Goal: Task Accomplishment & Management: Use online tool/utility

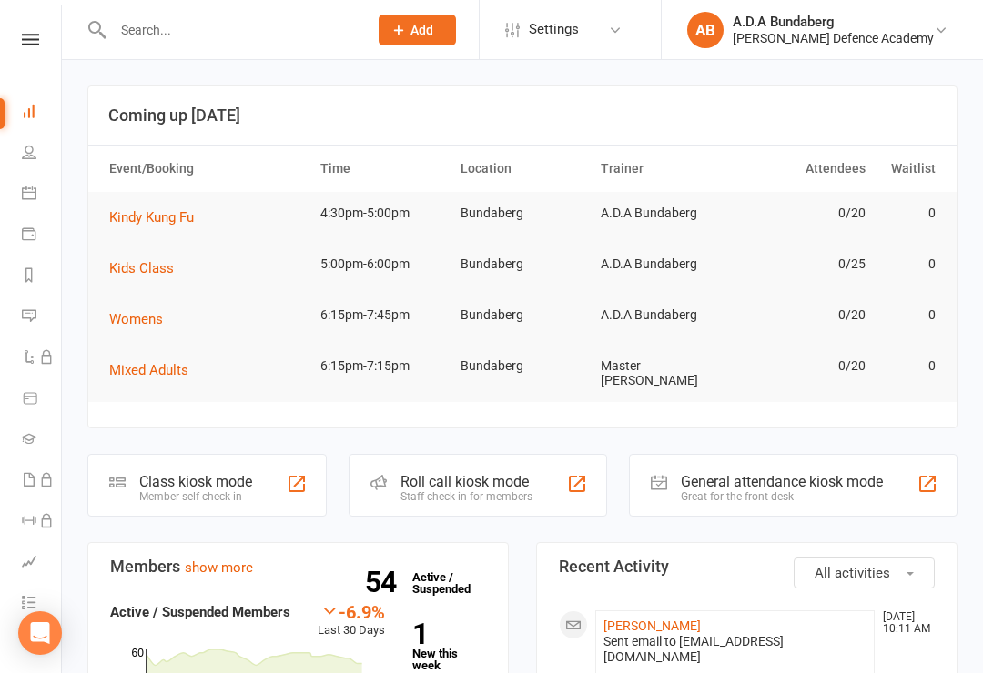
click at [163, 197] on td "Kindy Kung Fu" at bounding box center [206, 217] width 211 height 51
click at [35, 190] on icon at bounding box center [29, 193] width 15 height 15
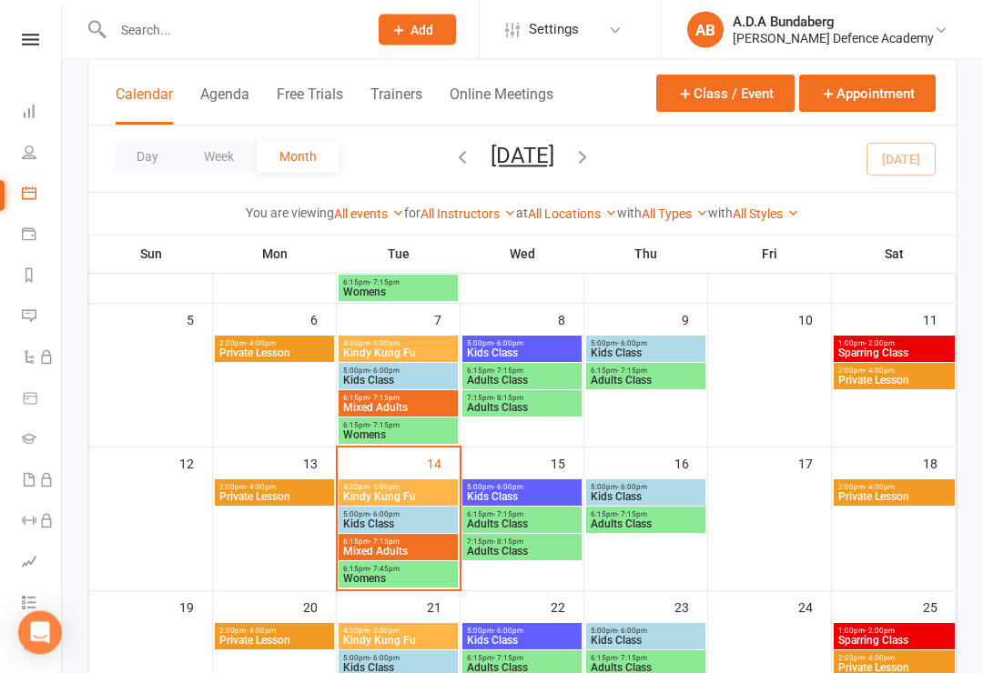
scroll to position [228, 0]
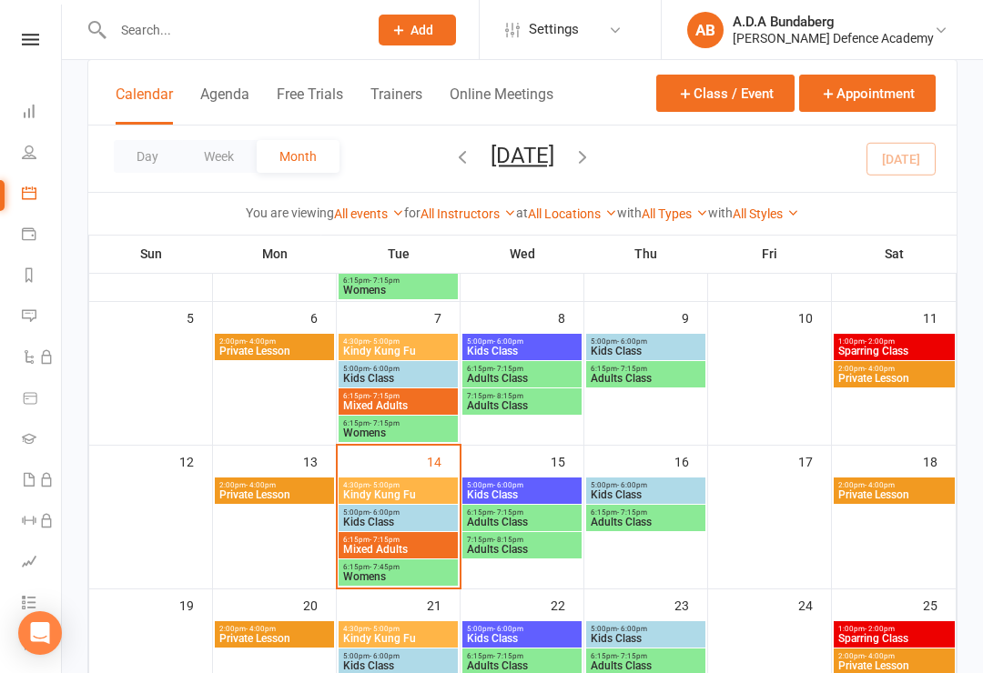
click at [421, 487] on span "4:30pm - 5:00pm" at bounding box center [398, 485] width 112 height 8
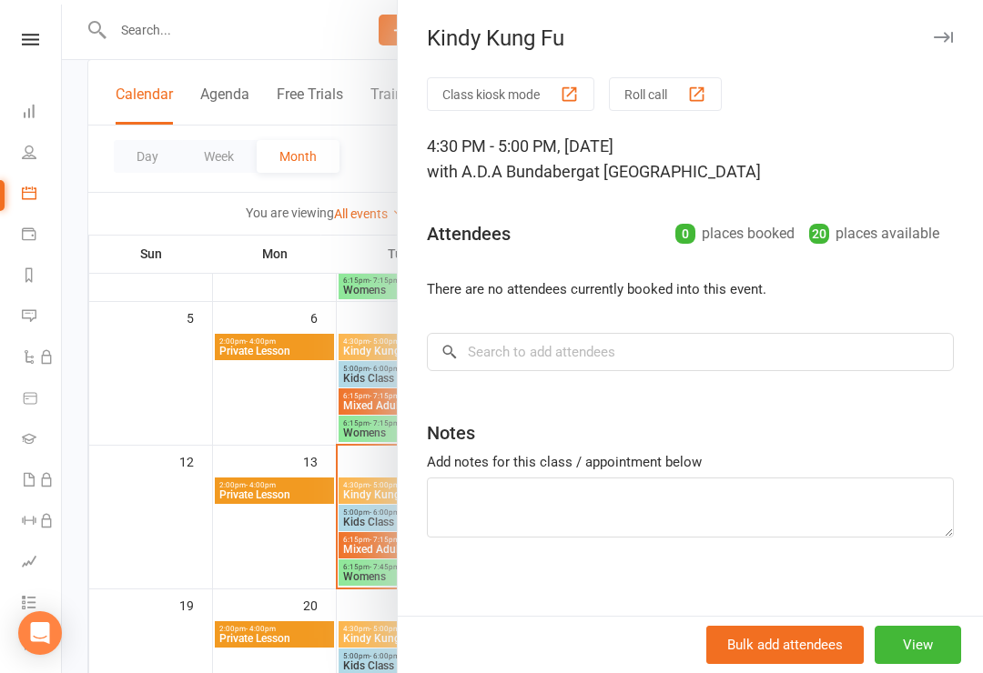
click at [925, 664] on button "View" at bounding box center [918, 645] width 86 height 38
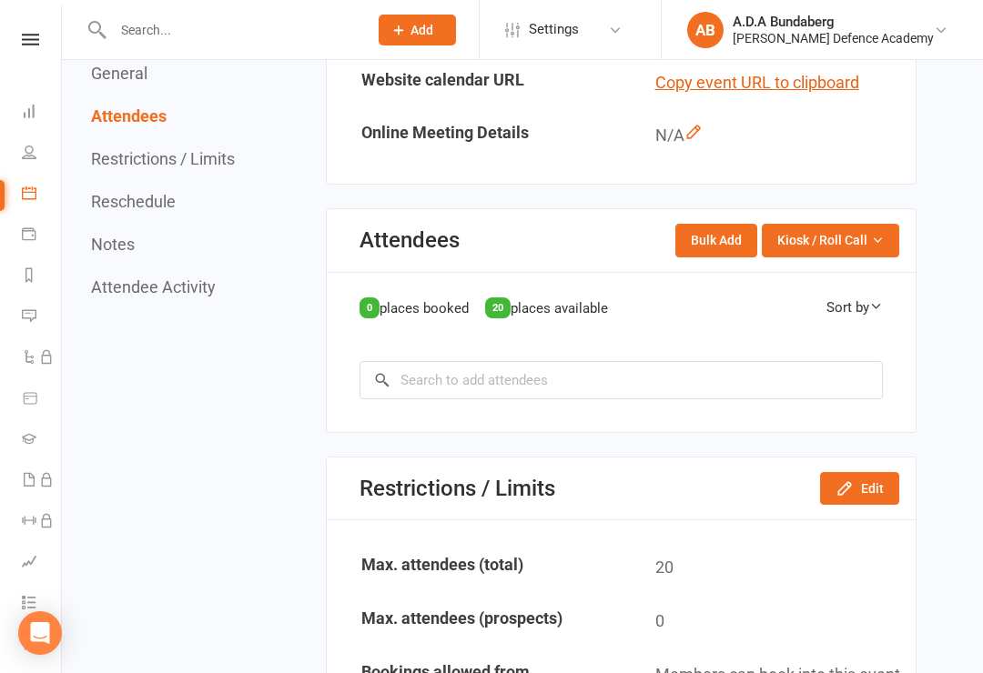
scroll to position [734, 0]
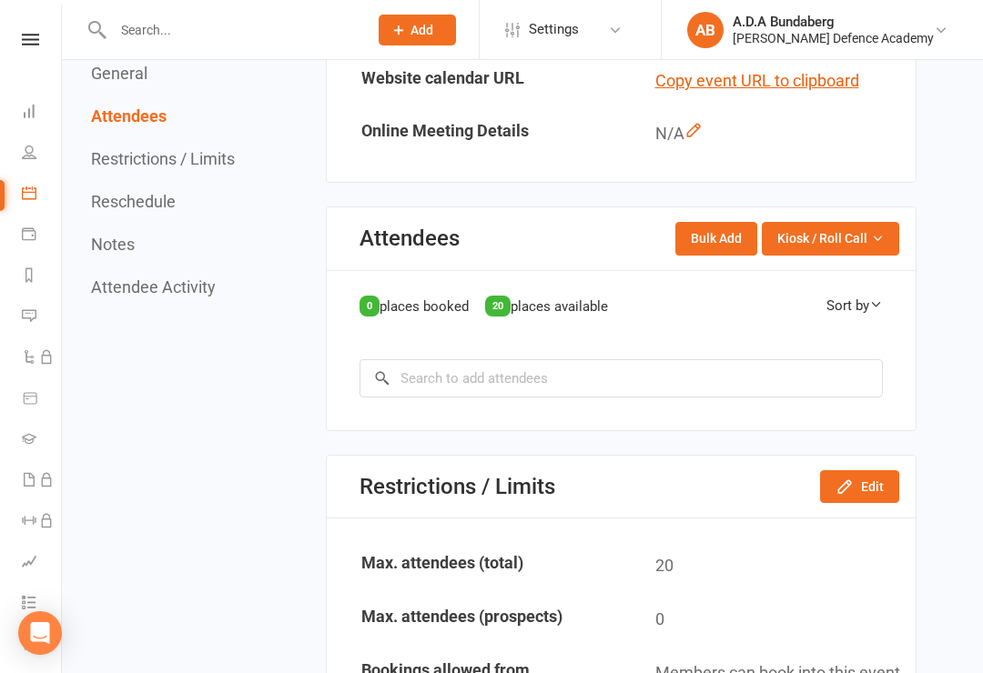
click at [865, 228] on span "Kiosk / Roll Call" at bounding box center [822, 238] width 90 height 20
click at [837, 269] on link "Enter Kiosk Mode" at bounding box center [808, 280] width 180 height 36
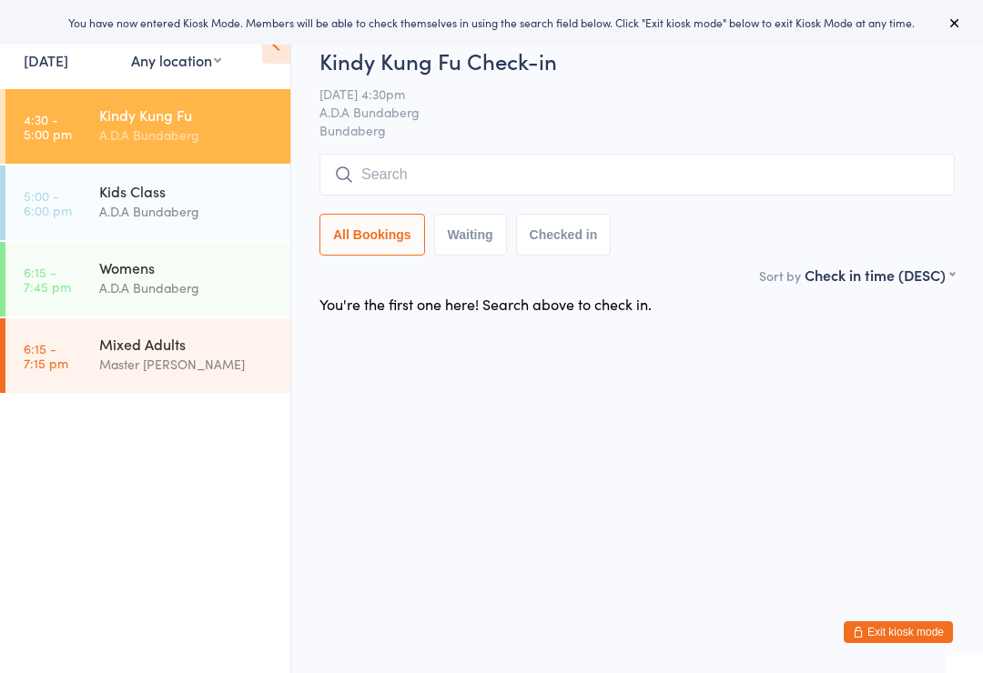
click at [578, 175] on input "search" at bounding box center [636, 175] width 635 height 42
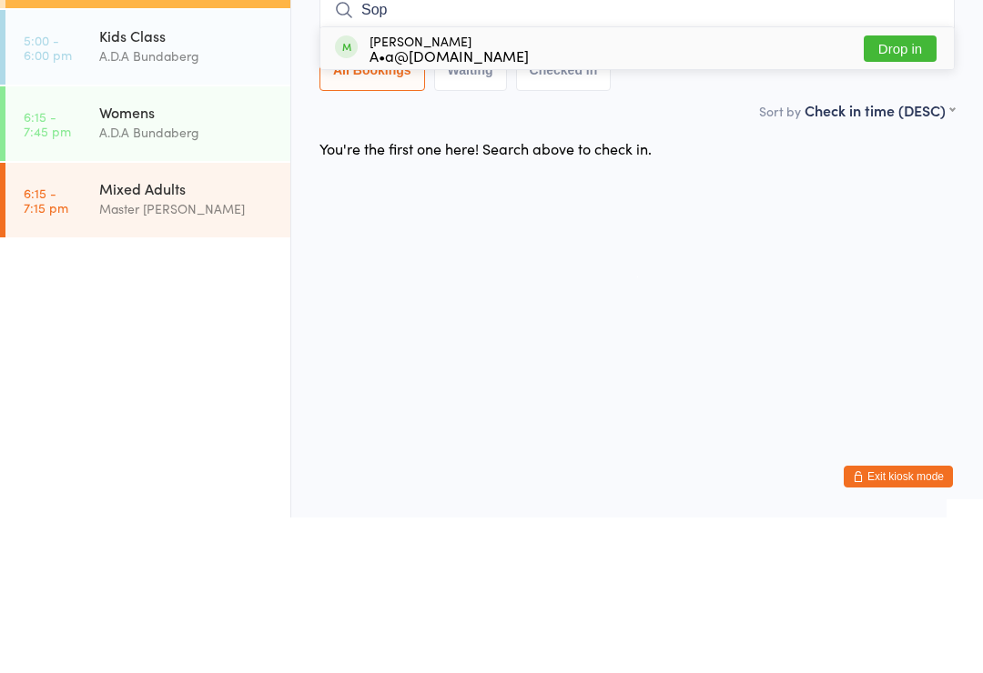
type input "Sop"
click at [915, 191] on button "Drop in" at bounding box center [900, 204] width 73 height 26
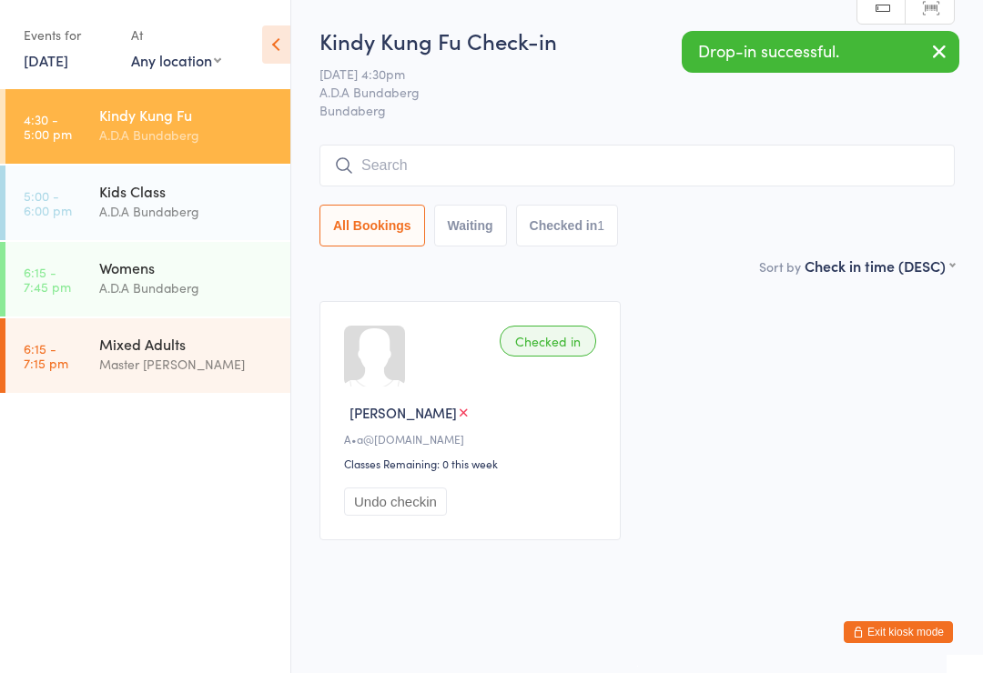
click at [701, 169] on input "search" at bounding box center [636, 166] width 635 height 42
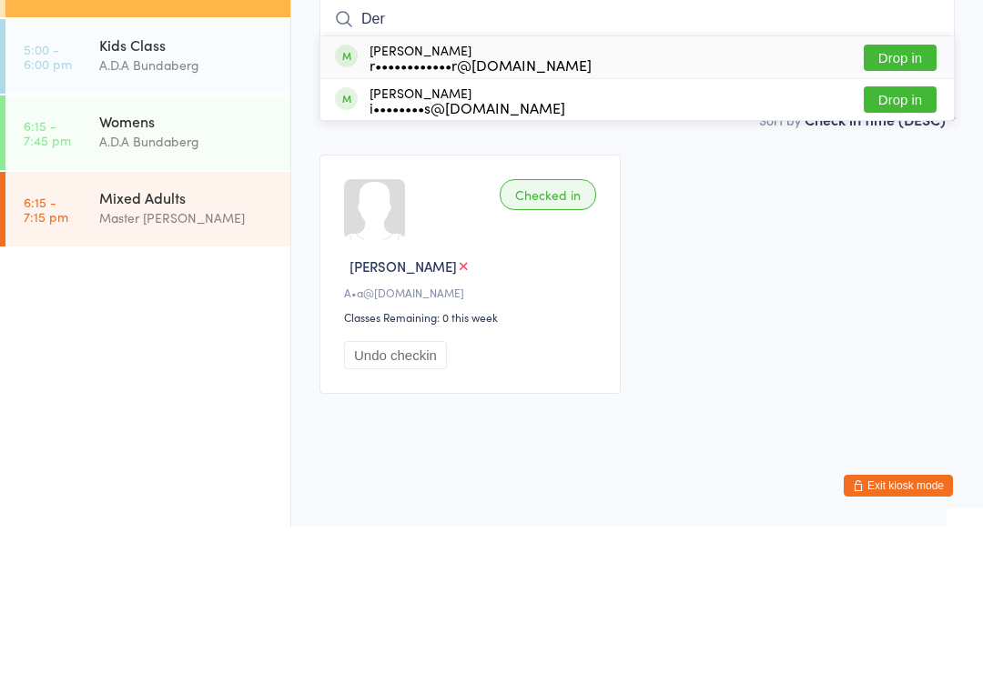
type input "Der"
click at [915, 191] on button "Drop in" at bounding box center [900, 204] width 73 height 26
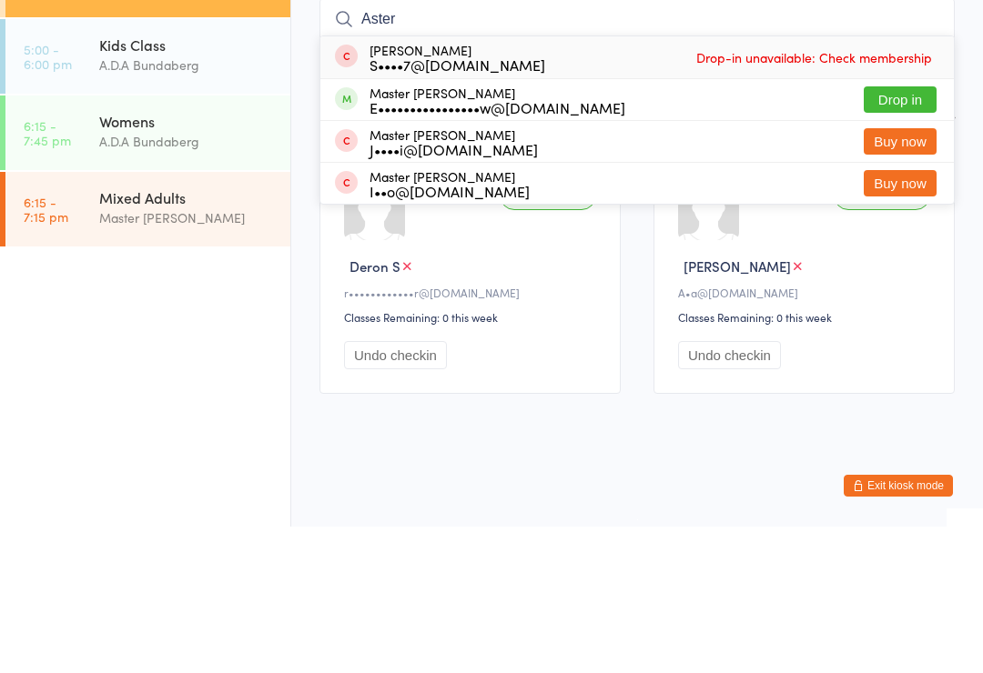
type input "Aster"
click at [908, 233] on button "Drop in" at bounding box center [900, 246] width 73 height 26
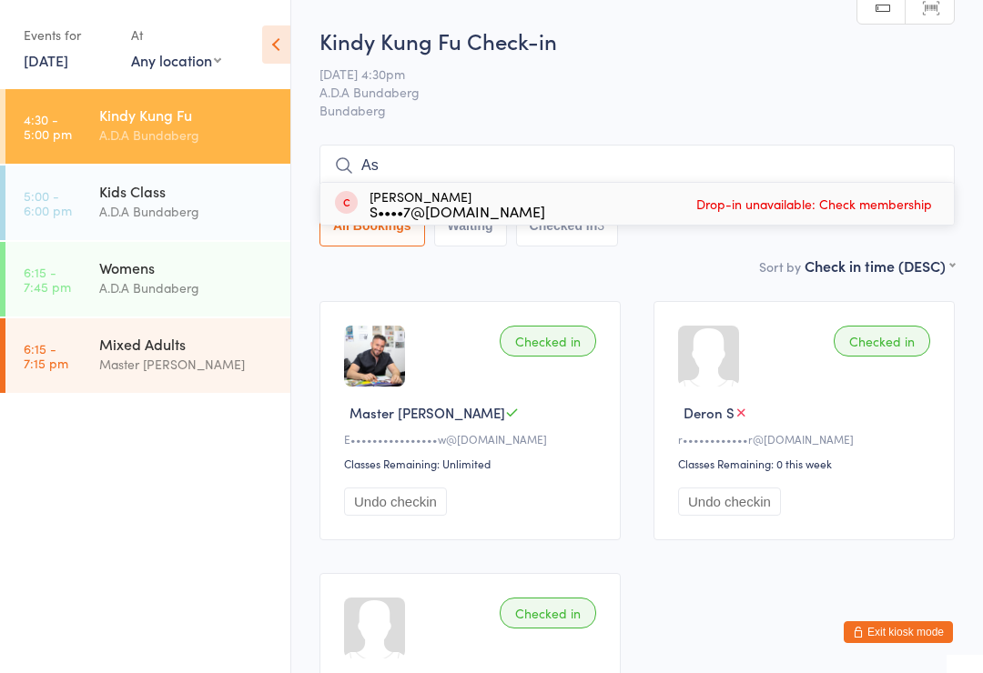
type input "A"
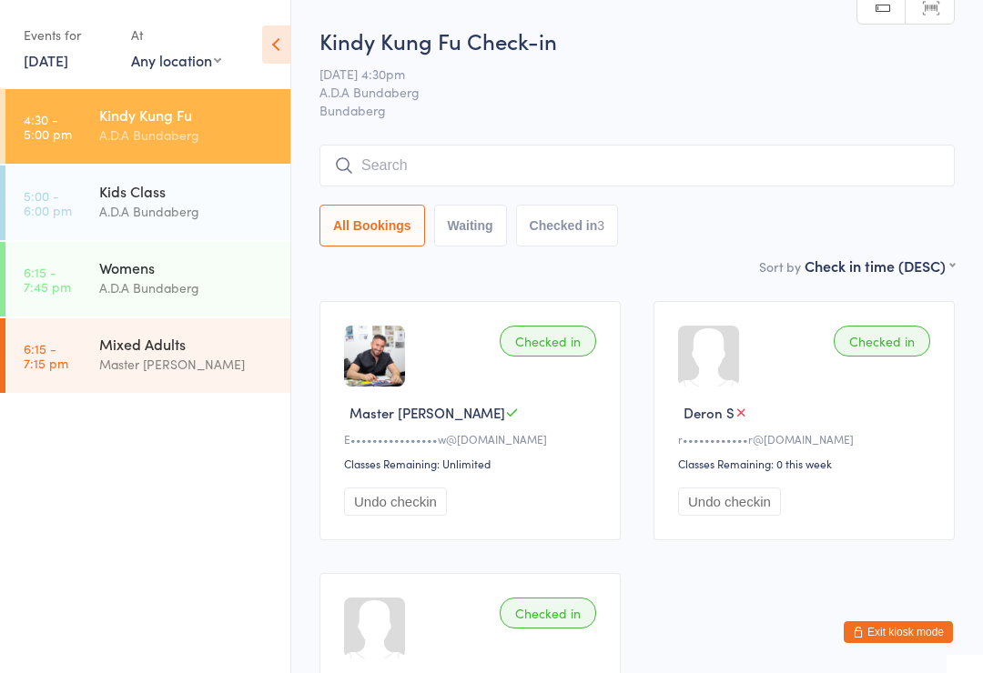
click at [782, 112] on span "Bundaberg" at bounding box center [636, 110] width 635 height 18
click at [564, 339] on div "Checked in" at bounding box center [548, 341] width 96 height 31
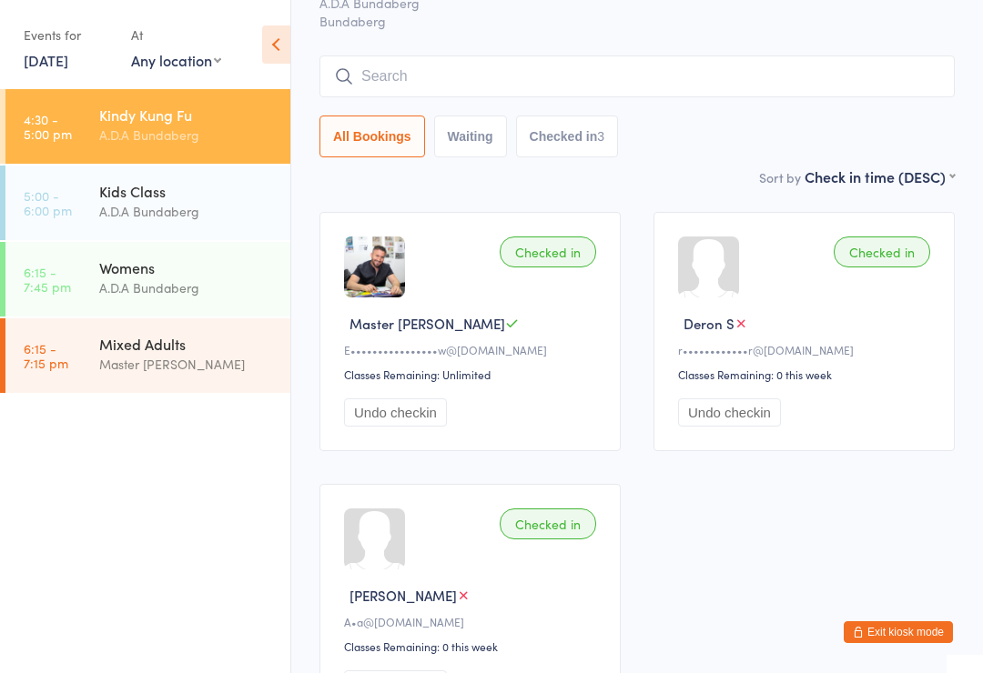
scroll to position [95, 0]
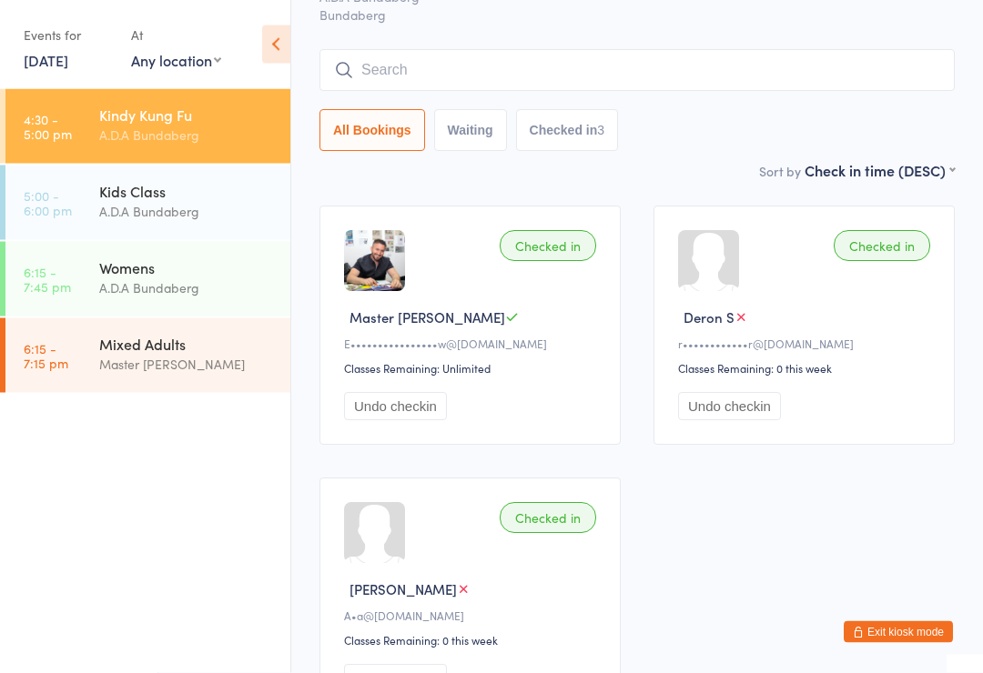
click at [399, 415] on button "Undo checkin" at bounding box center [395, 407] width 103 height 28
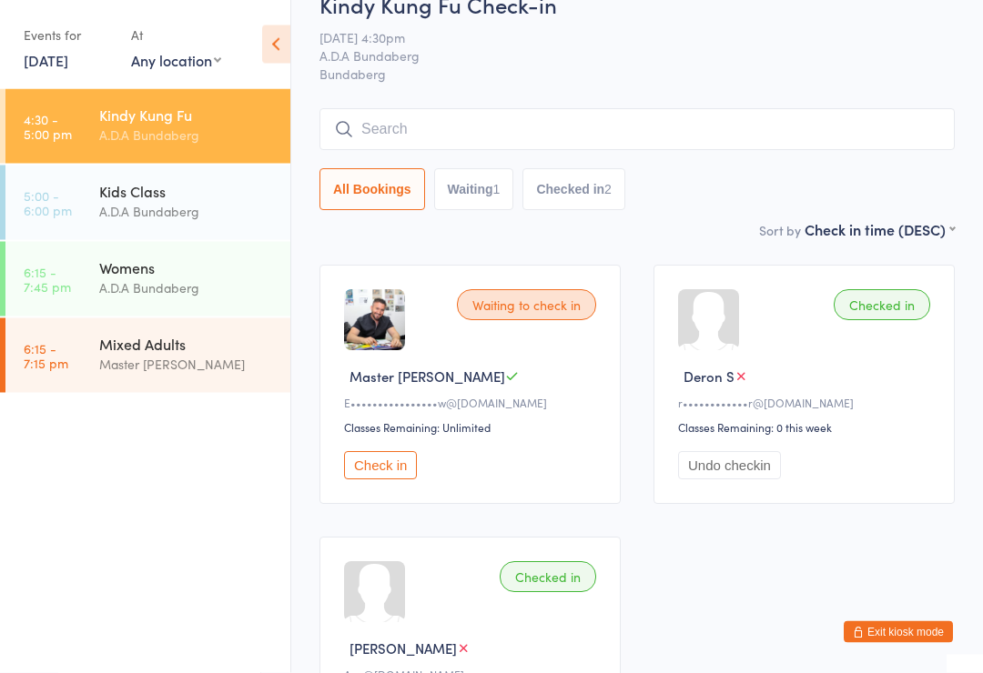
scroll to position [8, 0]
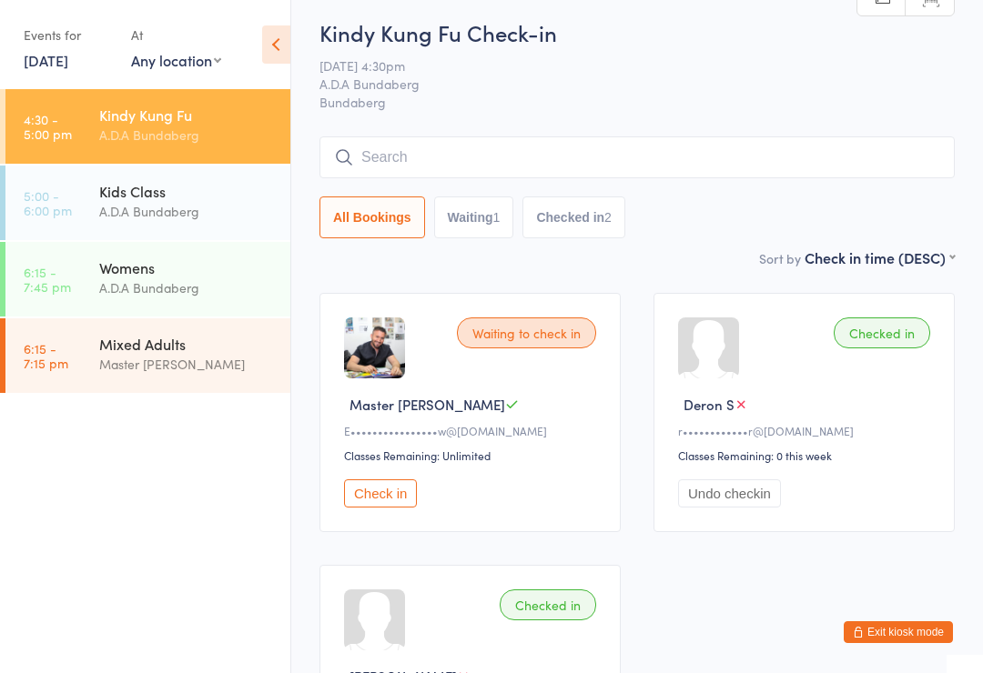
click at [187, 191] on div "Kids Class" at bounding box center [187, 191] width 176 height 20
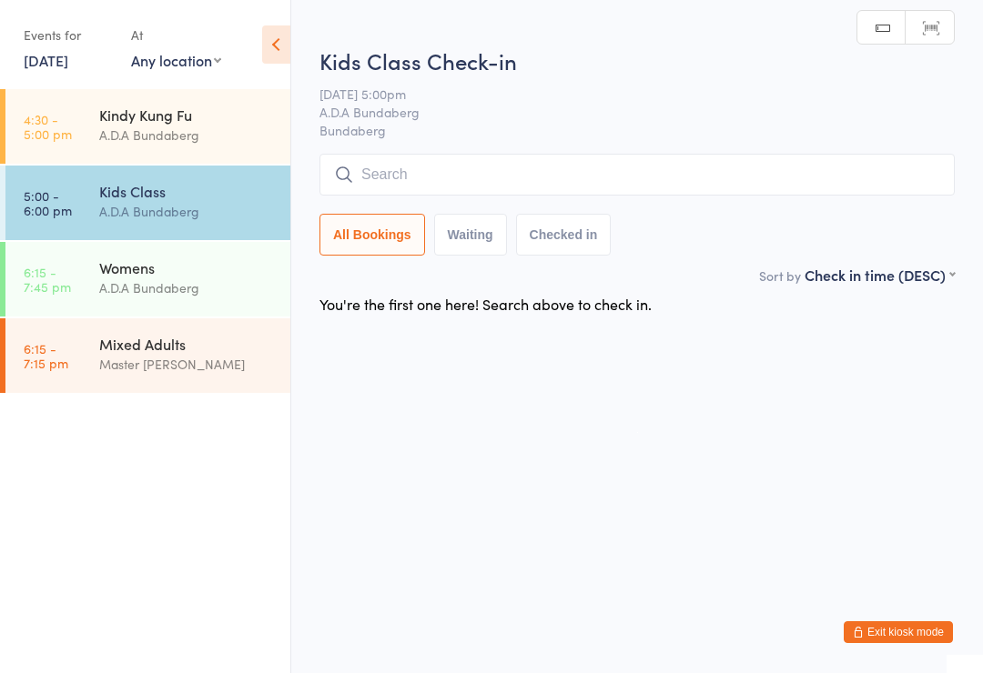
click at [474, 178] on input "search" at bounding box center [636, 175] width 635 height 42
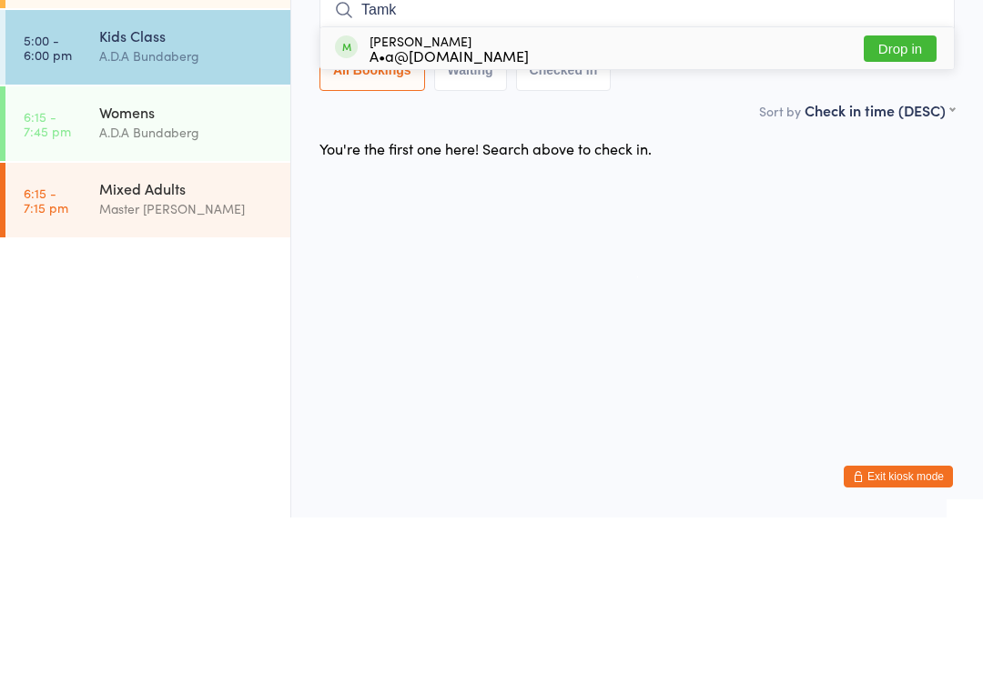
type input "Tamk"
click at [907, 191] on button "Drop in" at bounding box center [900, 204] width 73 height 26
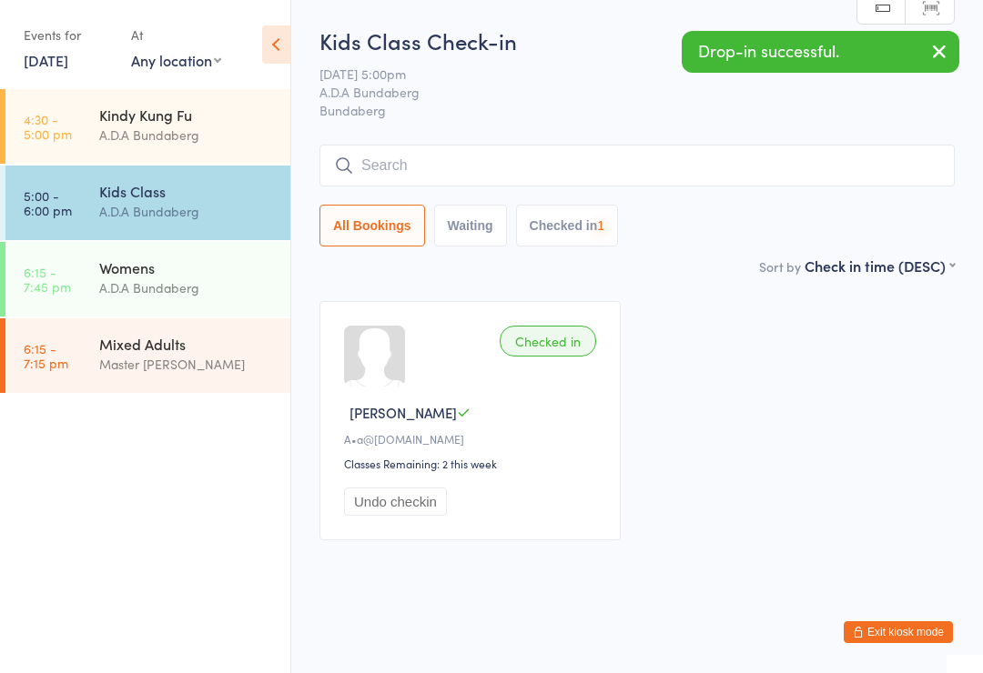
click at [590, 164] on input "search" at bounding box center [636, 166] width 635 height 42
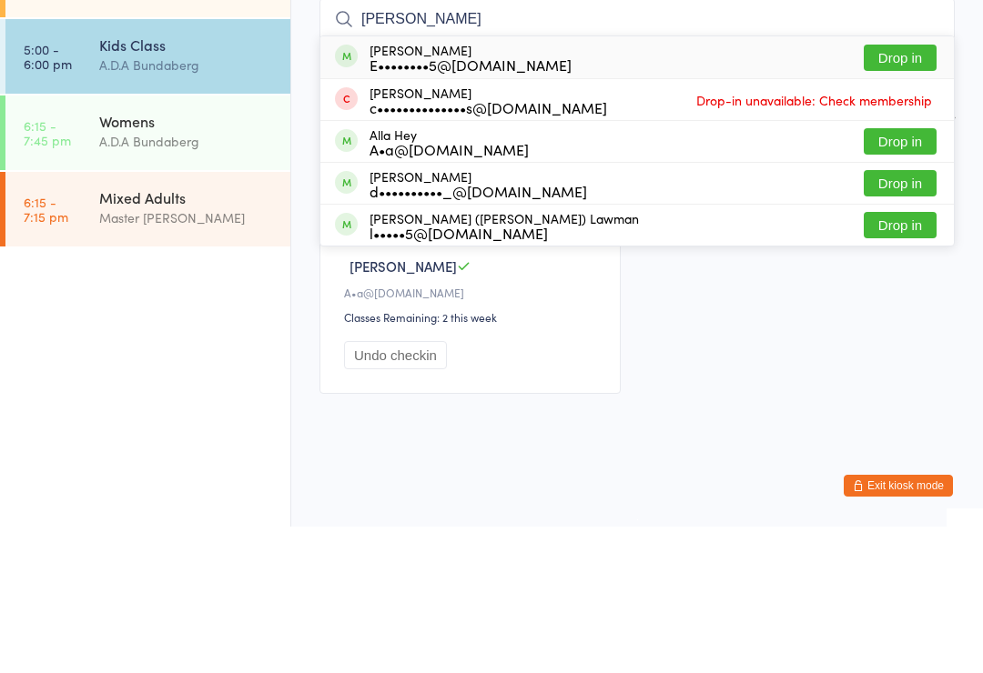
type input "Ella"
click at [914, 191] on button "Drop in" at bounding box center [900, 204] width 73 height 26
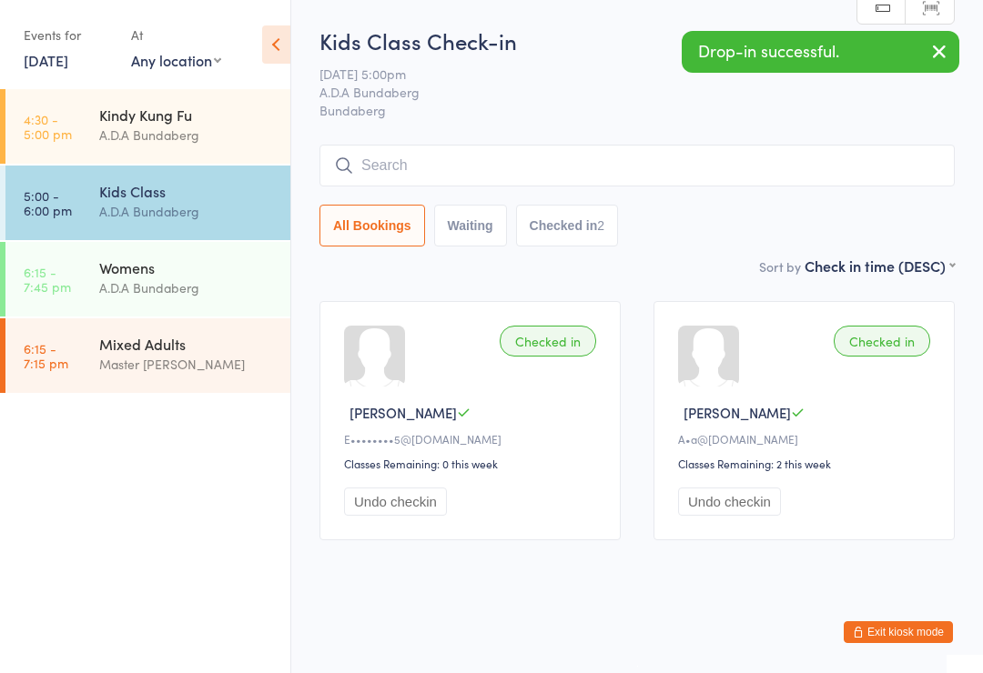
click at [480, 150] on input "search" at bounding box center [636, 166] width 635 height 42
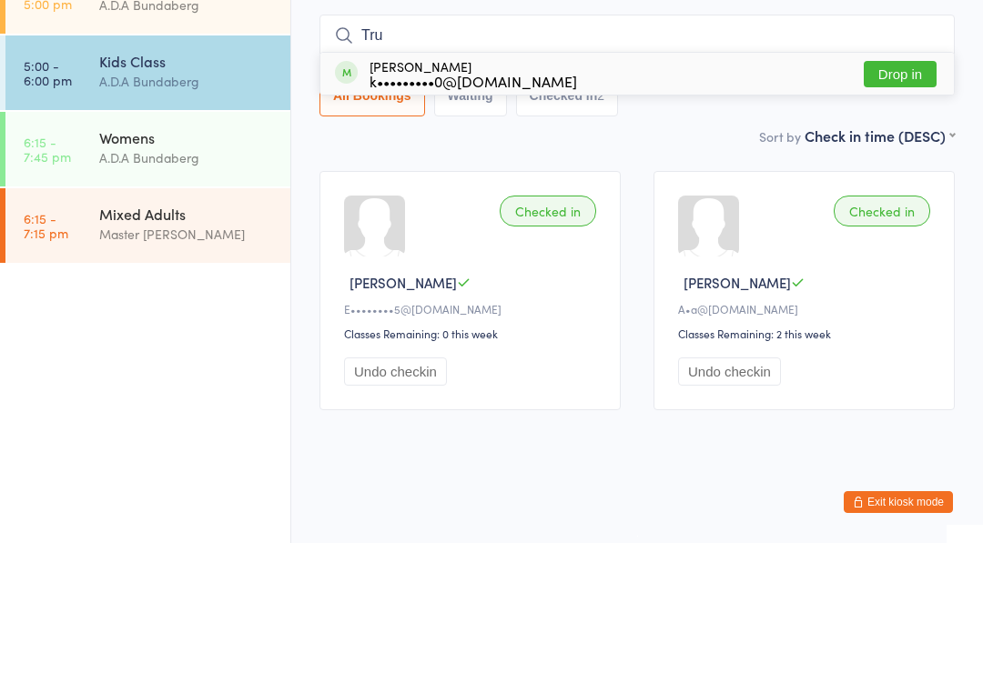
type input "Tru"
click at [910, 191] on button "Drop in" at bounding box center [900, 204] width 73 height 26
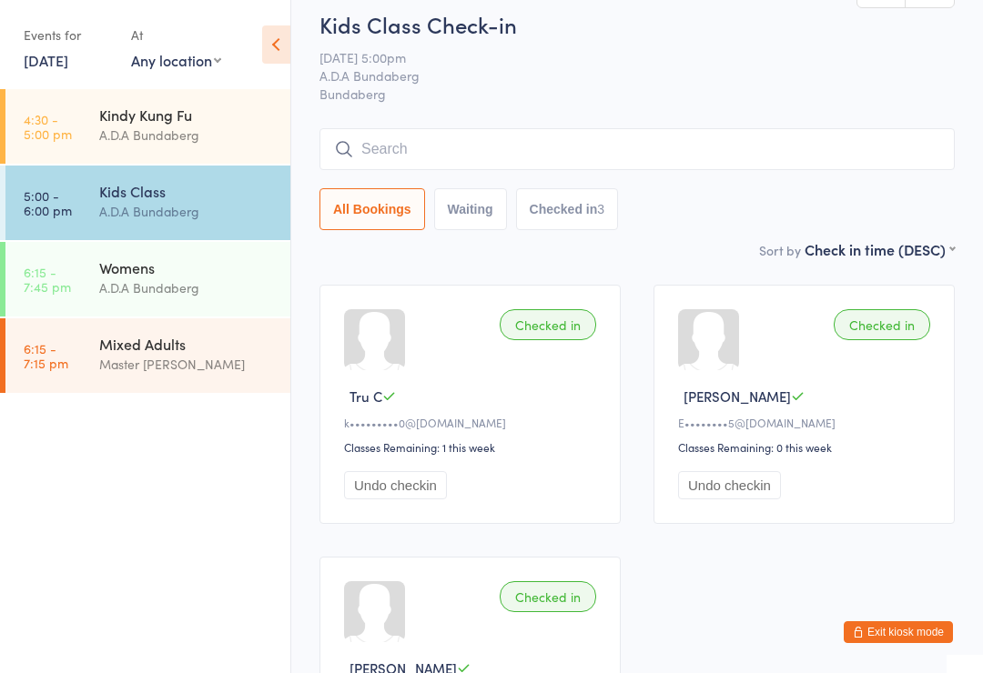
click at [631, 150] on input "search" at bounding box center [636, 149] width 635 height 42
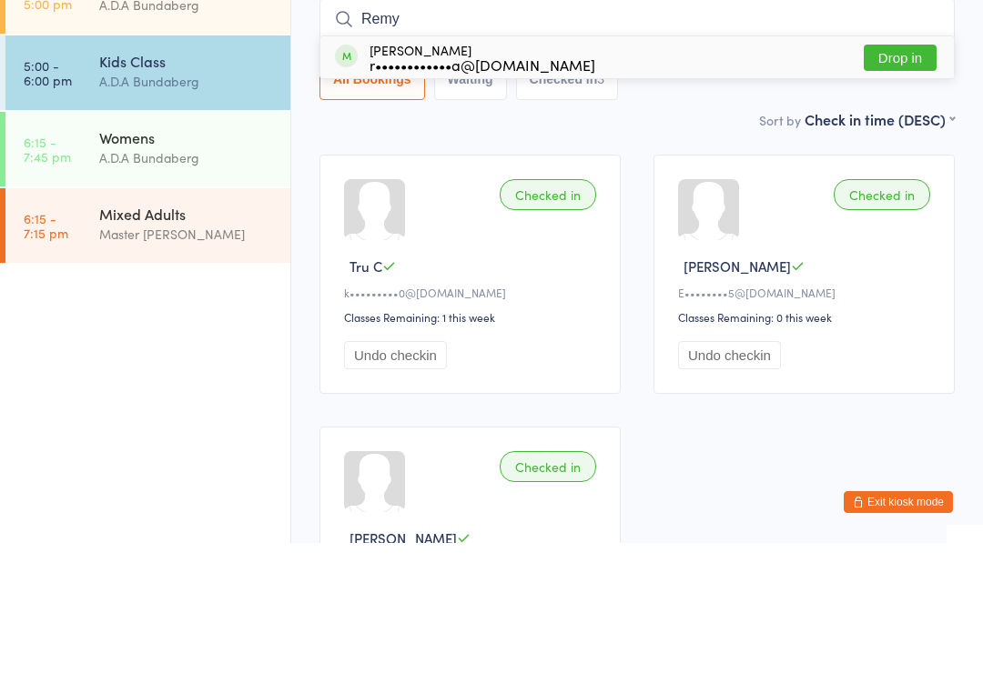
type input "Remy"
click at [906, 175] on button "Drop in" at bounding box center [900, 188] width 73 height 26
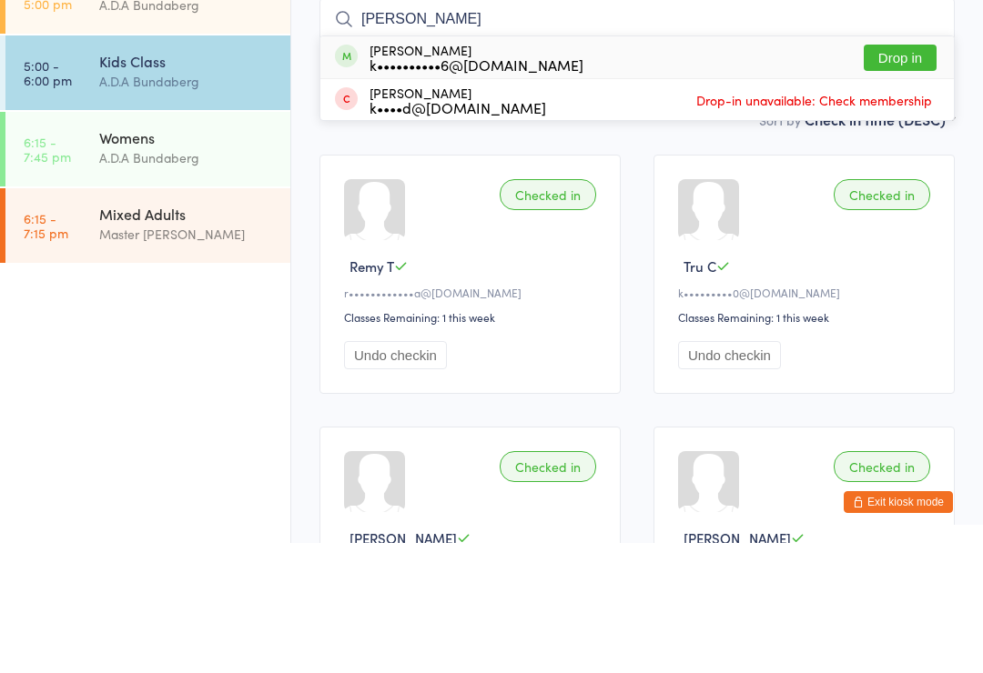
type input "Bailey"
click at [911, 175] on button "Drop in" at bounding box center [900, 188] width 73 height 26
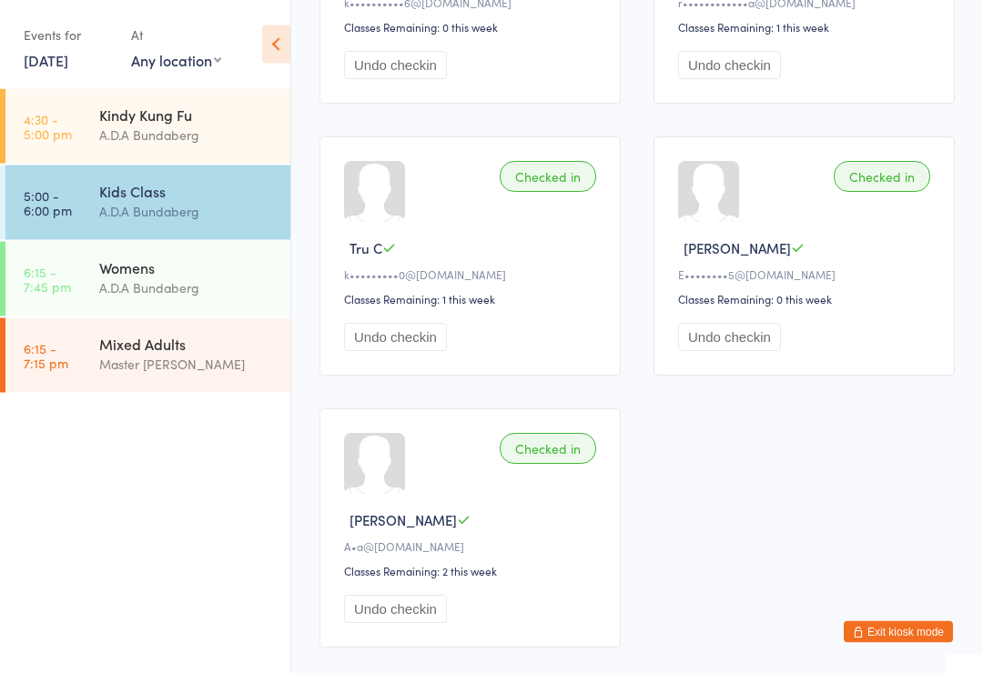
scroll to position [2, 0]
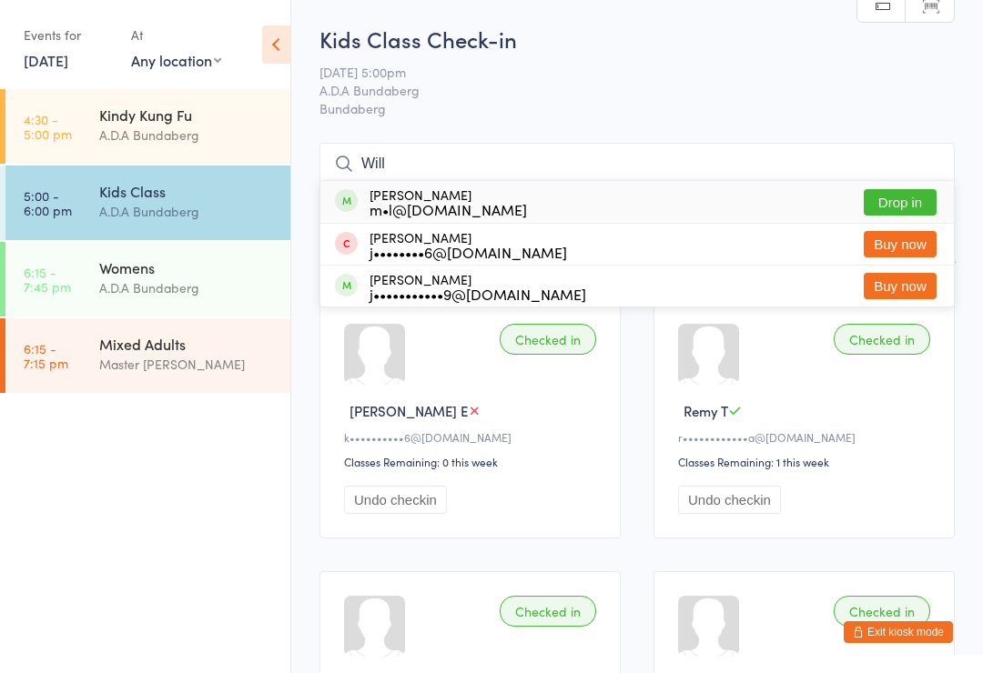
type input "Will"
click at [907, 199] on button "Drop in" at bounding box center [900, 202] width 73 height 26
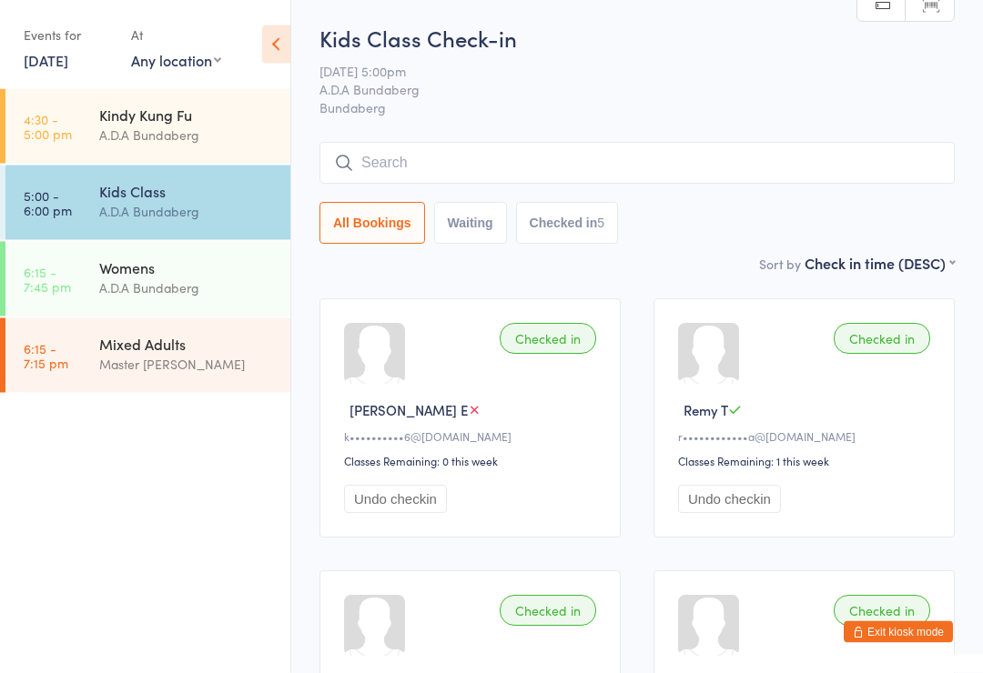
scroll to position [3, 0]
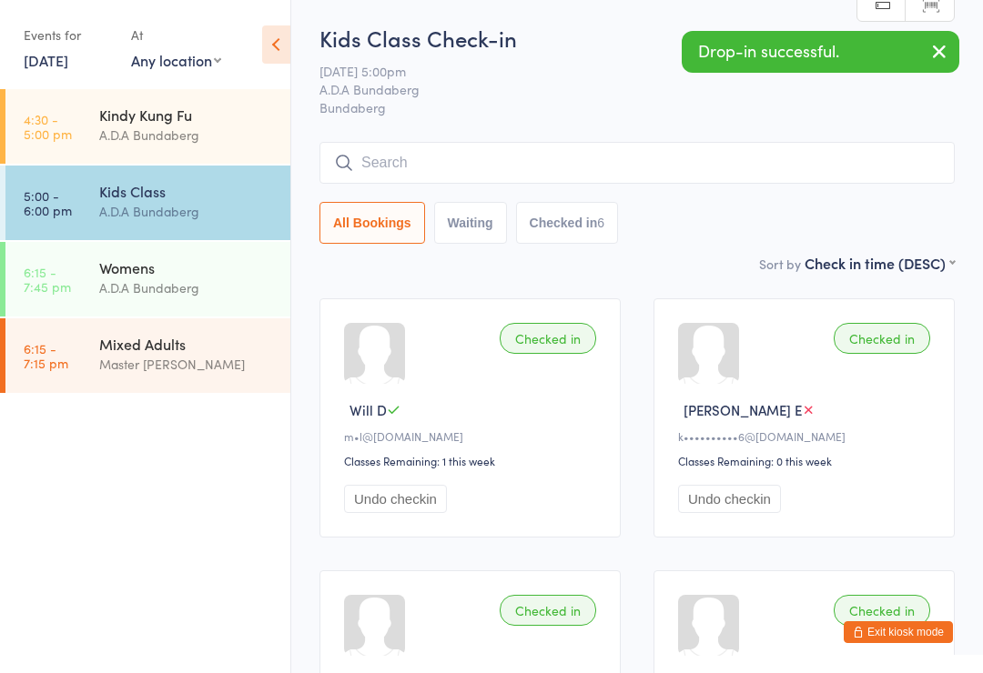
click at [530, 167] on input "search" at bounding box center [636, 163] width 635 height 42
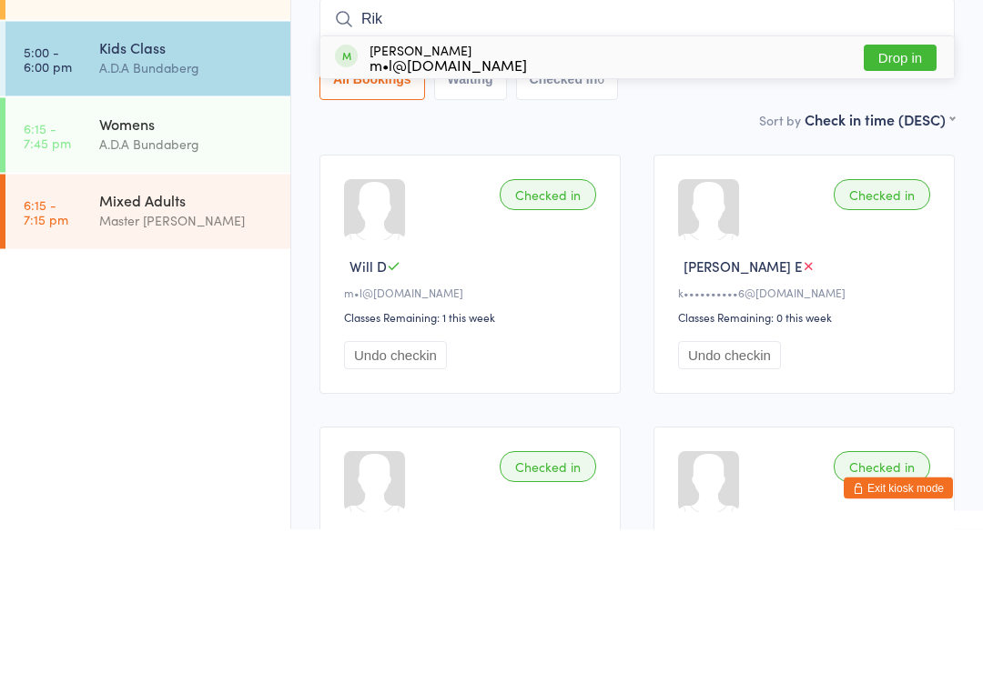
type input "Rik"
click at [902, 189] on button "Drop in" at bounding box center [900, 202] width 73 height 26
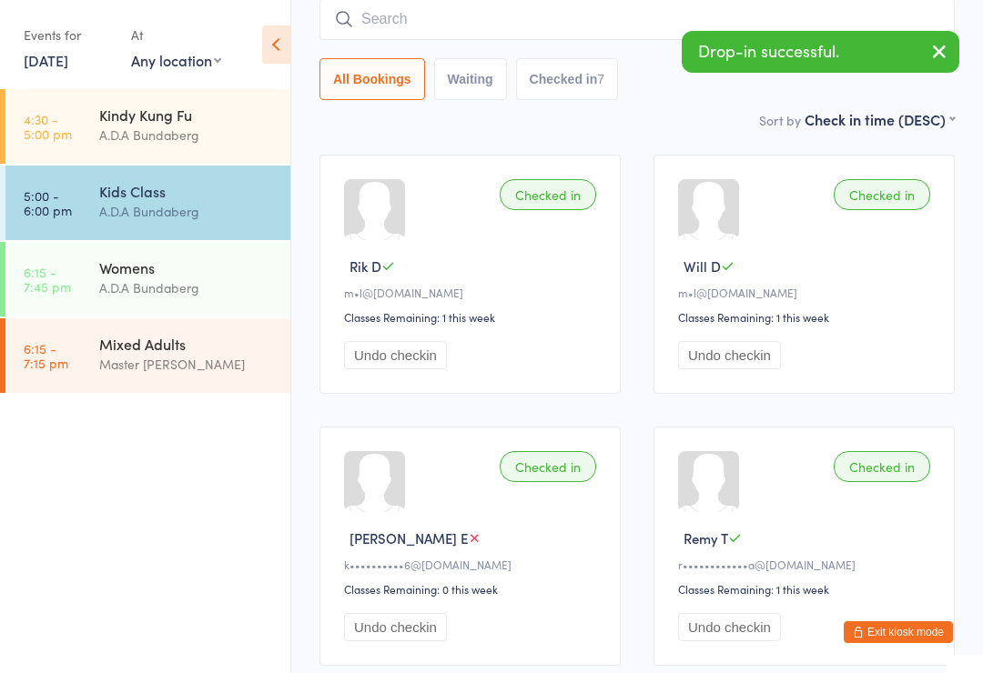
click at [512, 17] on input "search" at bounding box center [636, 19] width 635 height 42
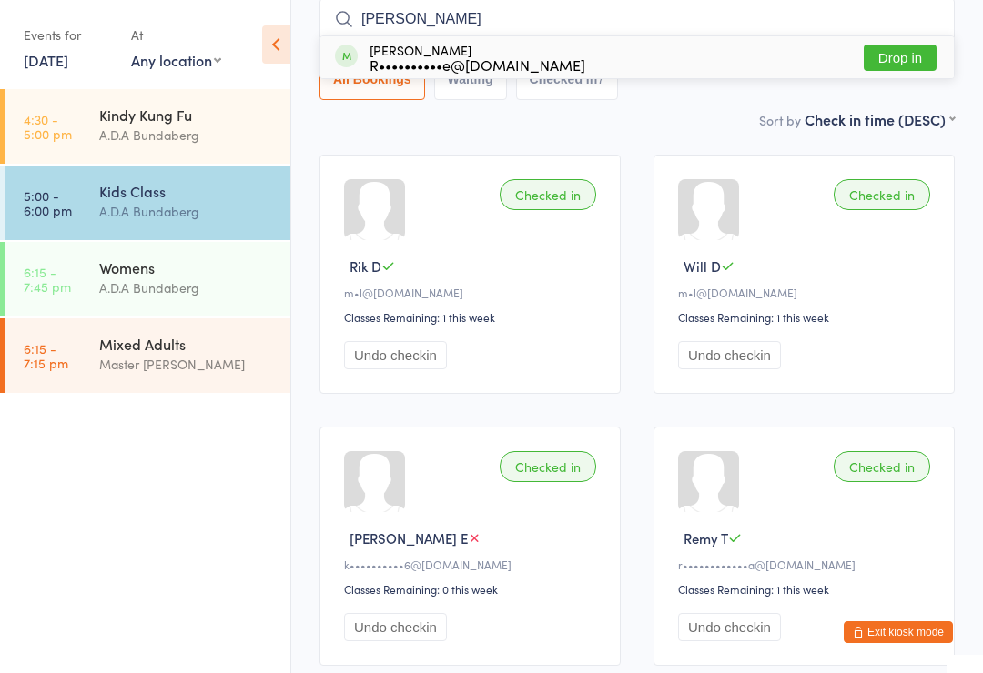
type input "Xavier"
click at [910, 49] on button "Drop in" at bounding box center [900, 58] width 73 height 26
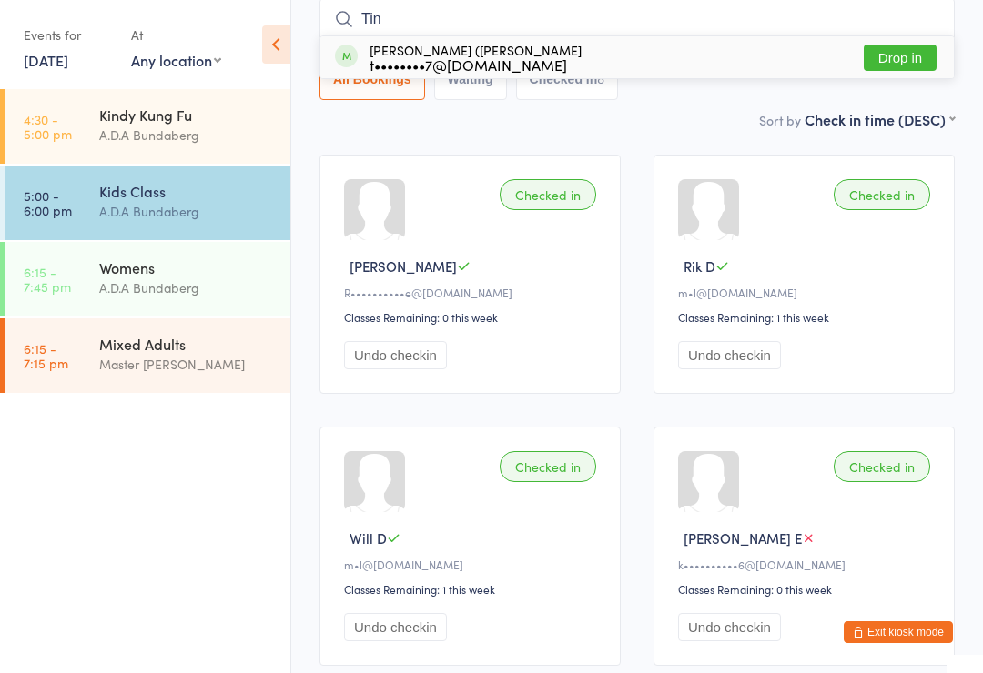
type input "Tin"
click at [902, 48] on button "Drop in" at bounding box center [900, 58] width 73 height 26
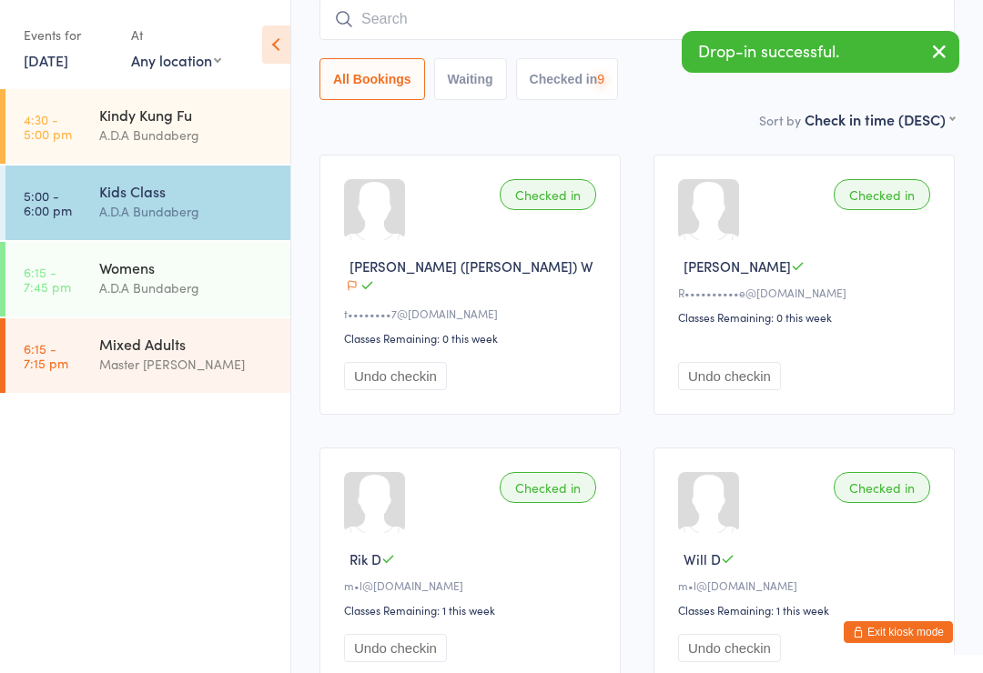
click at [515, 20] on input "search" at bounding box center [636, 19] width 635 height 42
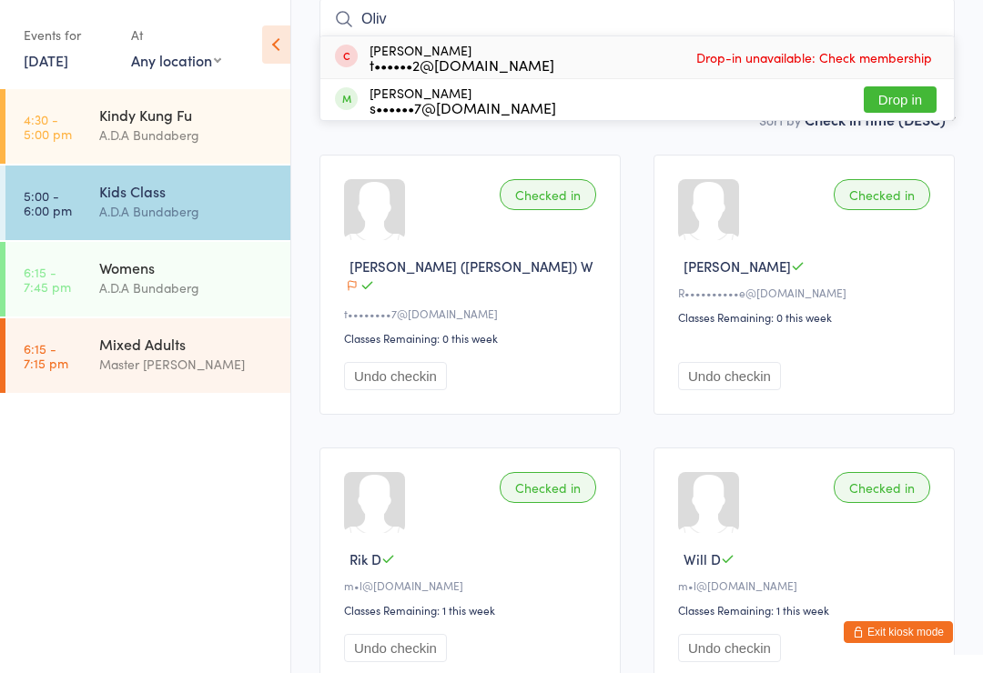
type input "Oliv"
click at [911, 93] on button "Drop in" at bounding box center [900, 99] width 73 height 26
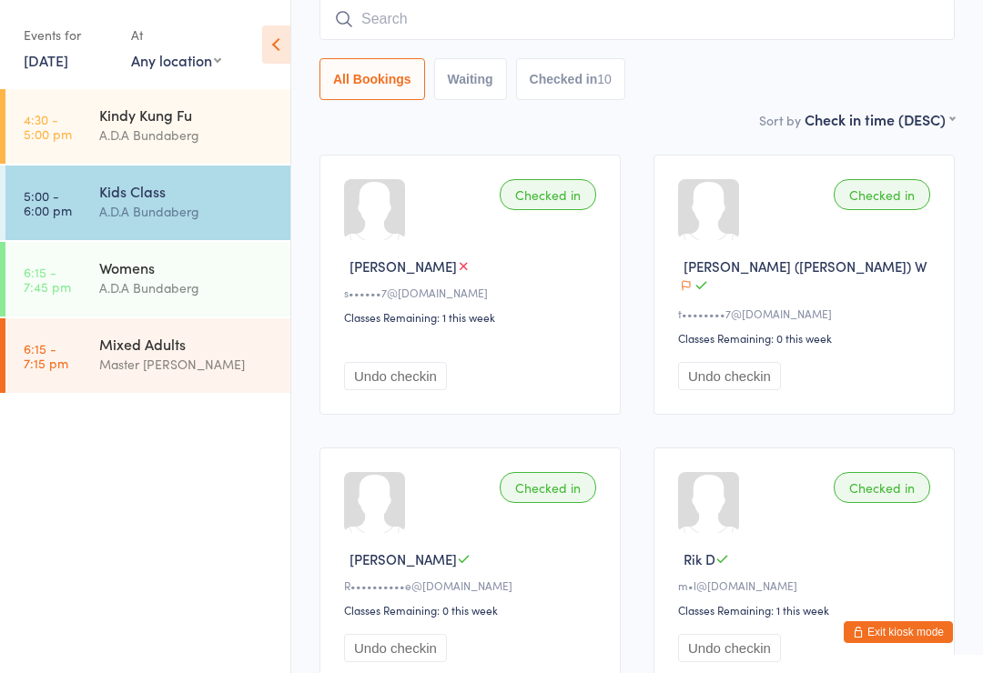
click at [887, 643] on button "Exit kiosk mode" at bounding box center [898, 633] width 109 height 22
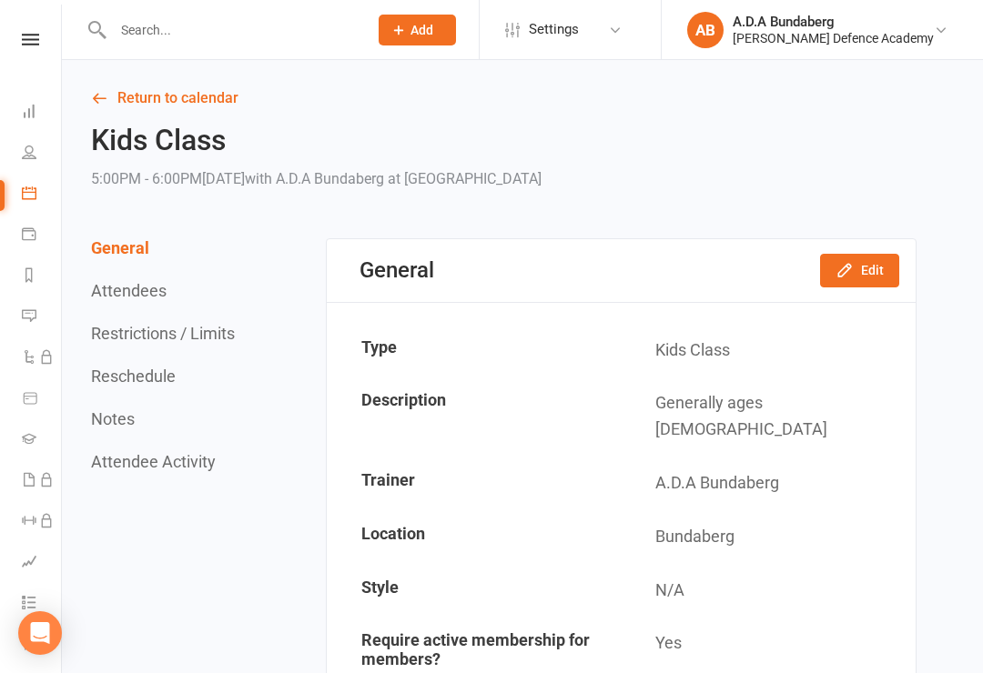
click at [158, 30] on input "text" at bounding box center [231, 29] width 248 height 25
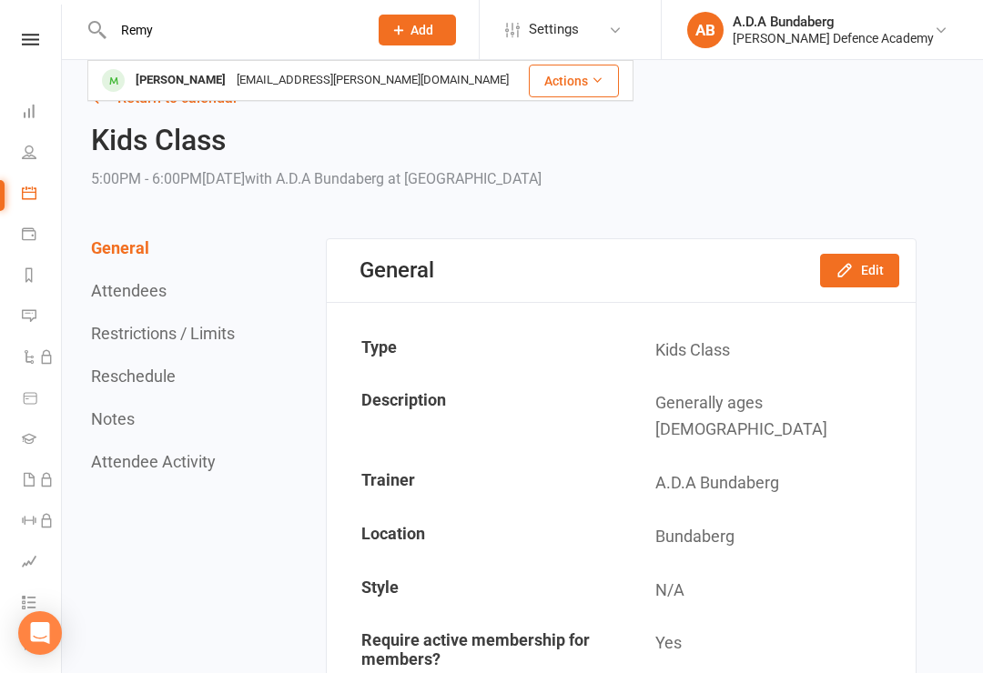
type input "Remy"
click at [231, 83] on div "rachela.c.mura@gmail.com" at bounding box center [372, 80] width 283 height 26
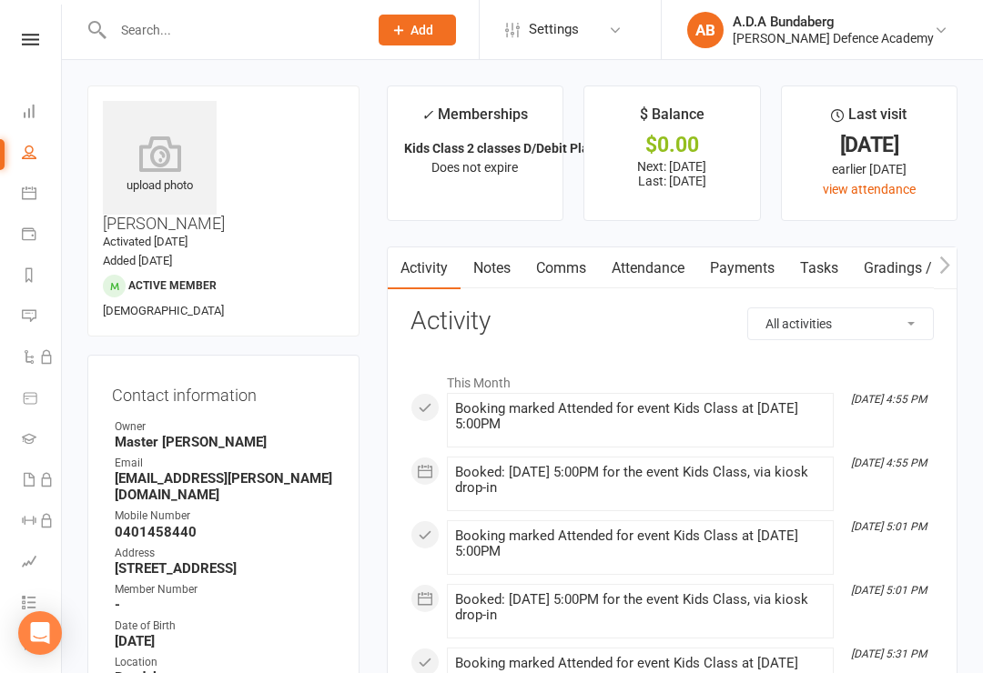
click at [146, 28] on input "text" at bounding box center [231, 29] width 248 height 25
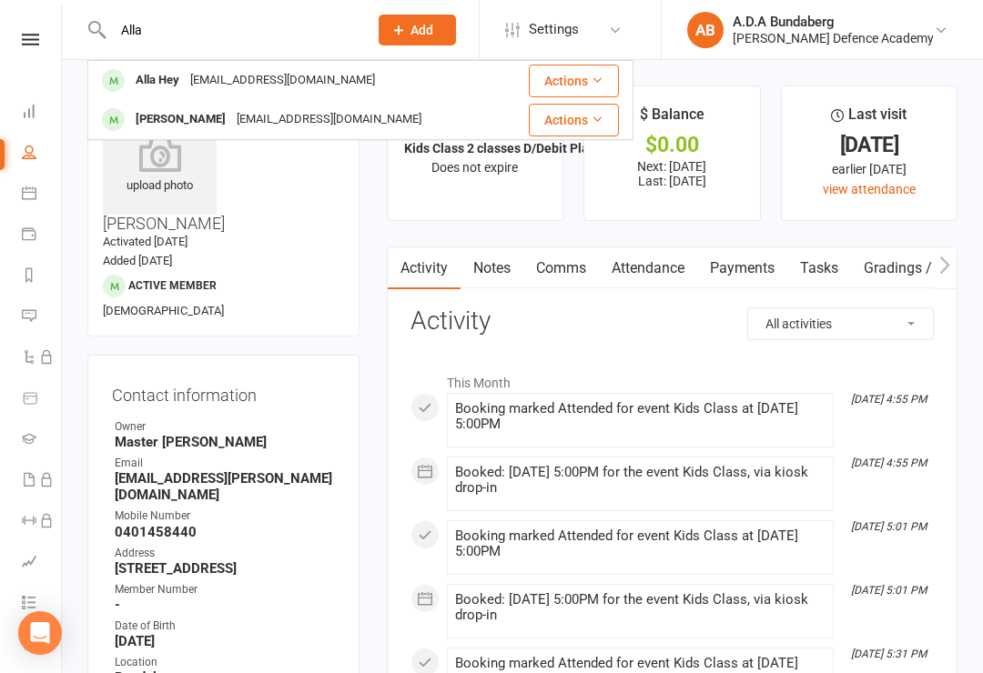
type input "Alla"
click at [46, 35] on link at bounding box center [30, 40] width 65 height 12
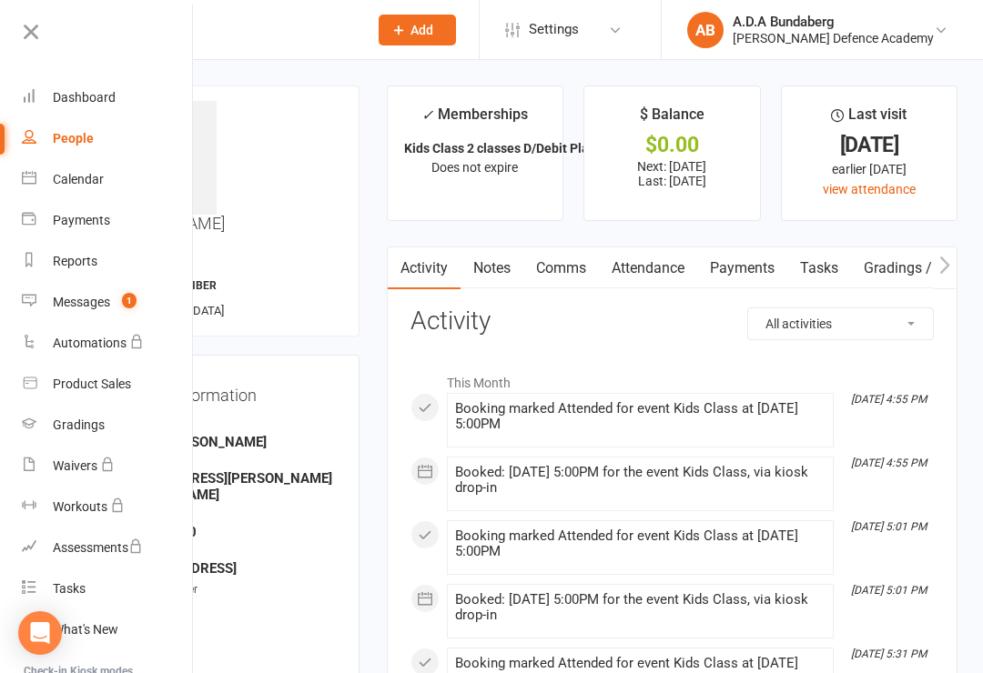
click at [87, 304] on div "Messages" at bounding box center [81, 302] width 57 height 15
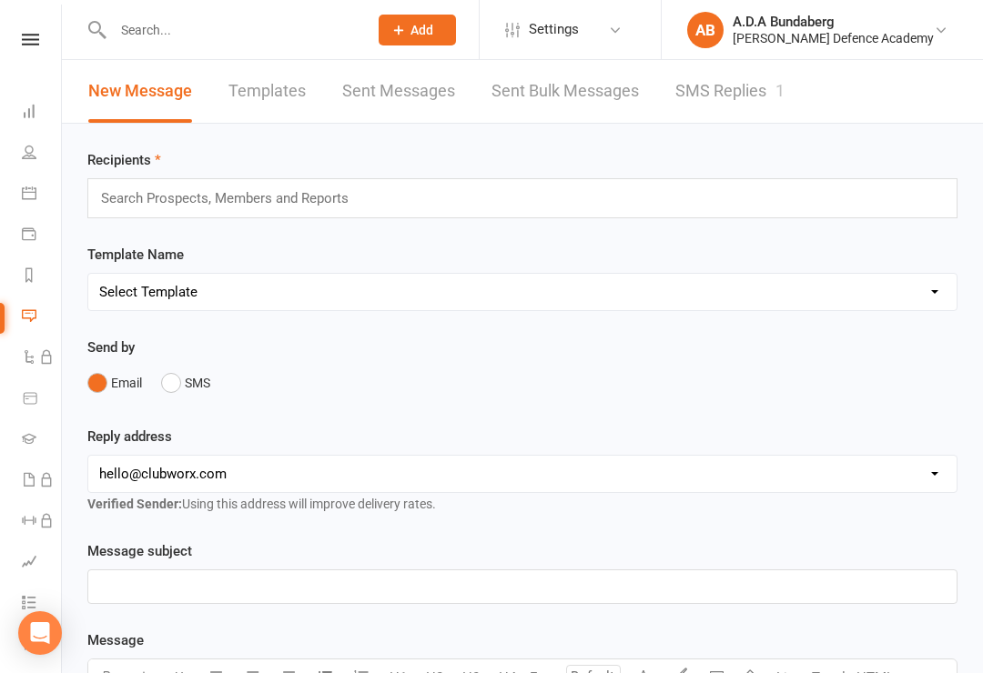
click at [728, 85] on link "SMS Replies 1" at bounding box center [729, 91] width 109 height 63
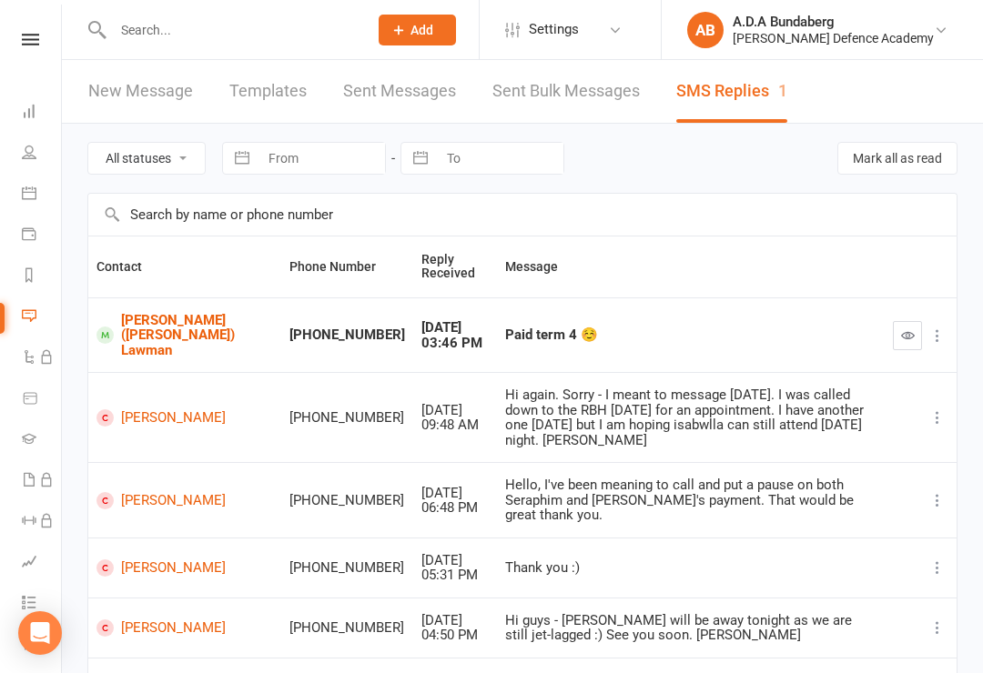
click at [505, 335] on div "Paid term 4 ☺️" at bounding box center [690, 335] width 371 height 15
click at [905, 321] on button "button" at bounding box center [907, 335] width 29 height 29
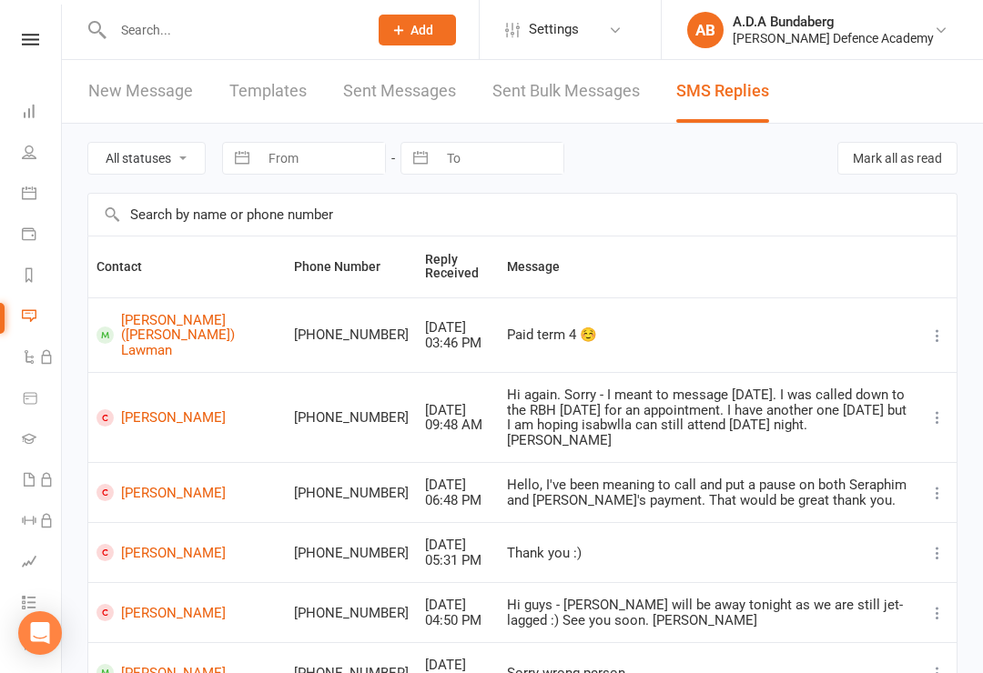
click at [151, 335] on link "Ian (Isabella) Lawman" at bounding box center [186, 336] width 181 height 46
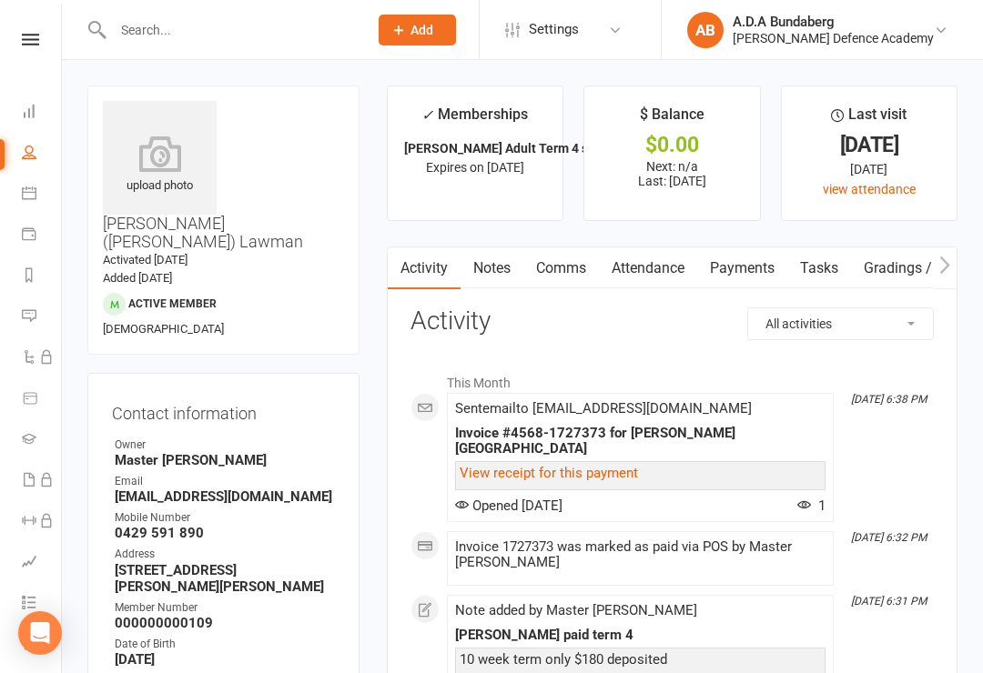
click at [500, 270] on link "Notes" at bounding box center [492, 269] width 63 height 42
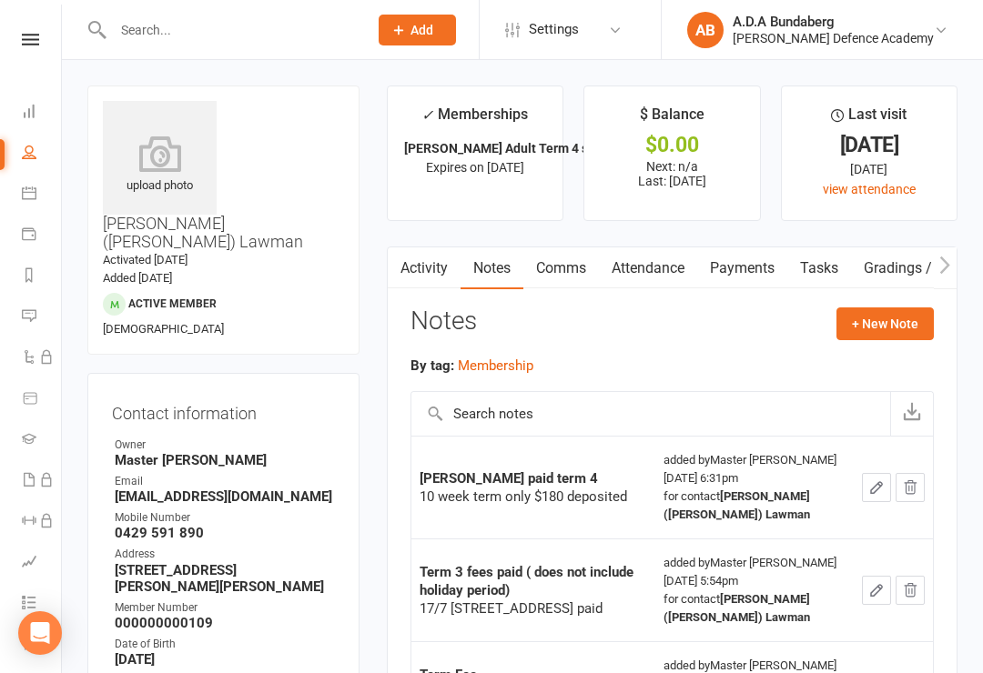
click at [142, 25] on input "text" at bounding box center [231, 29] width 248 height 25
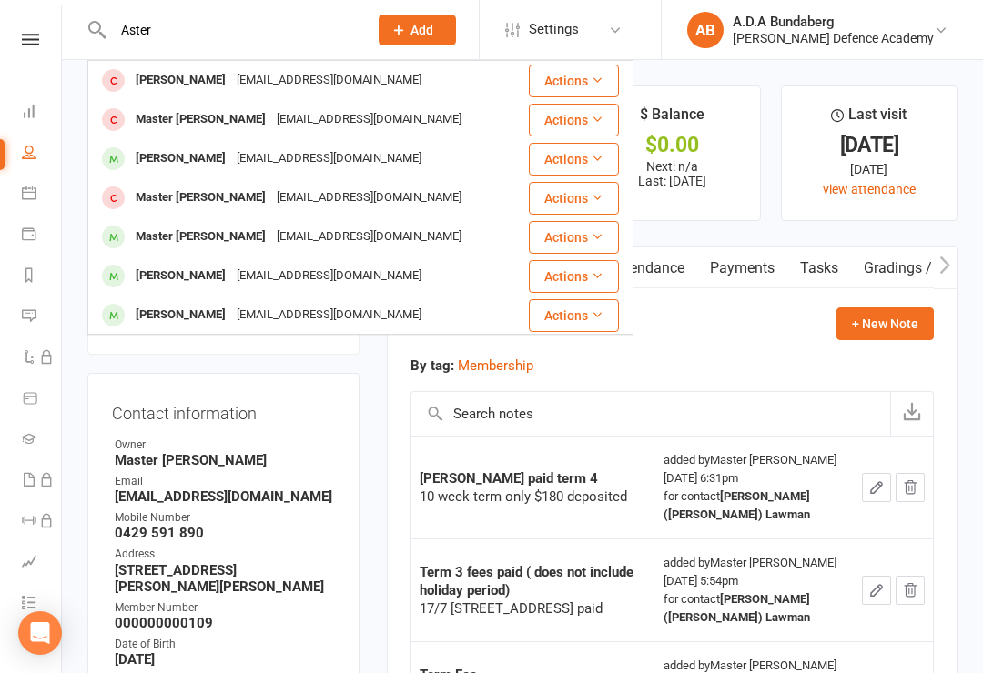
type input "Aster"
click at [215, 81] on div "[PERSON_NAME]" at bounding box center [180, 80] width 101 height 26
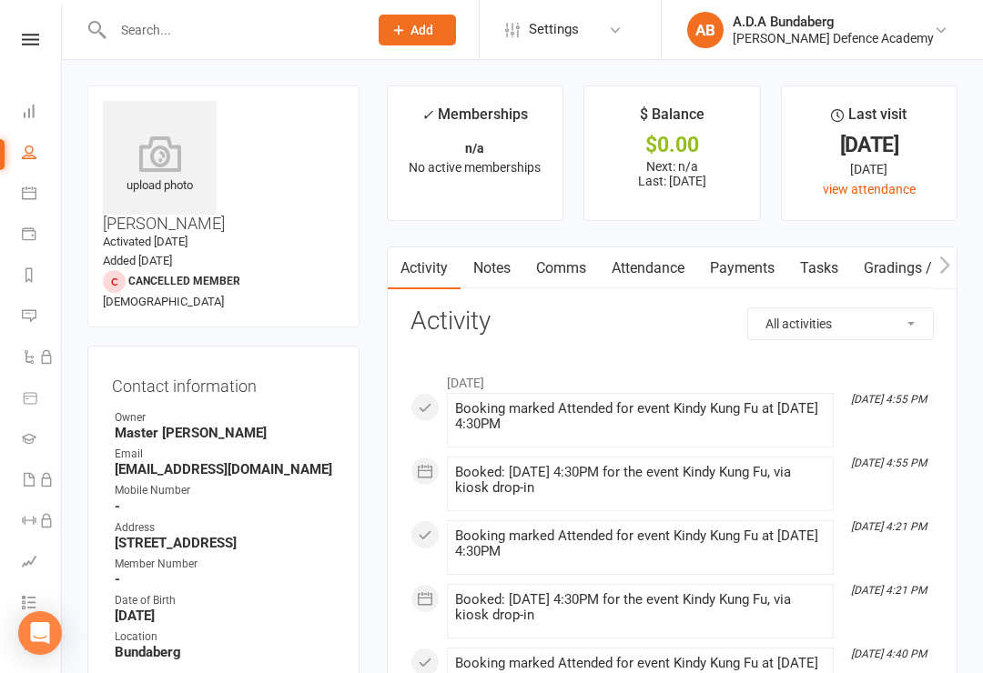
click at [501, 263] on link "Notes" at bounding box center [492, 269] width 63 height 42
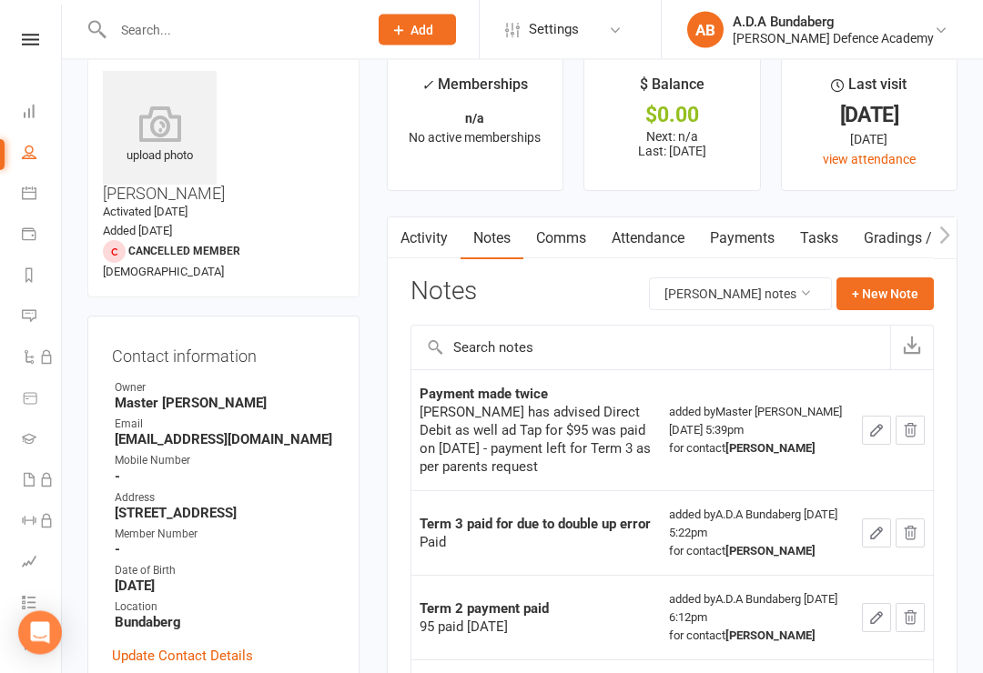
scroll to position [30, 0]
click at [885, 286] on button "+ New Note" at bounding box center [884, 294] width 97 height 33
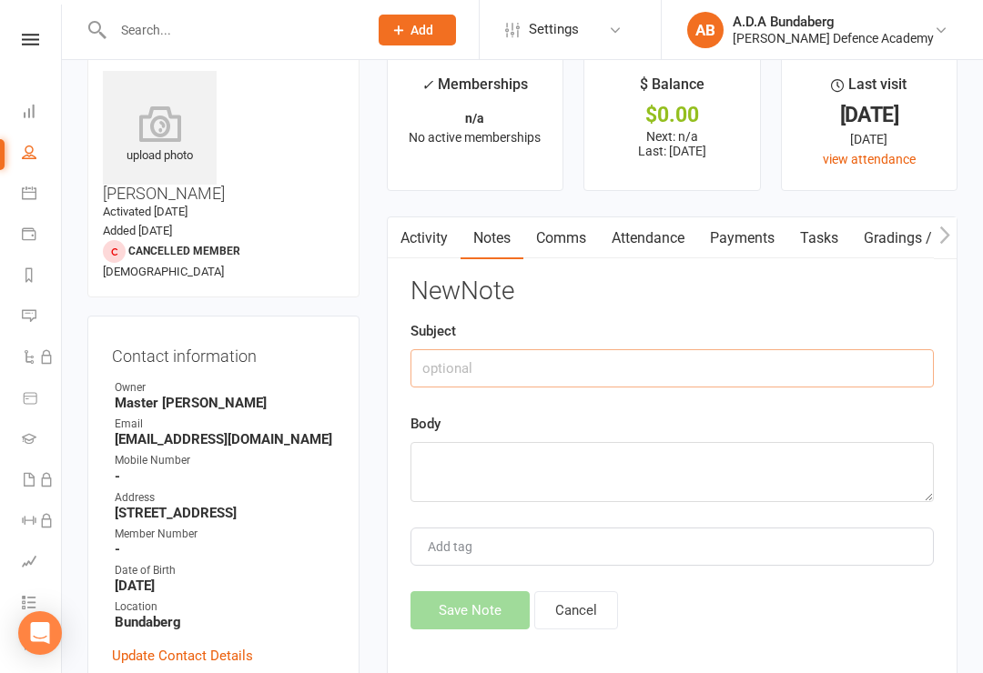
click at [438, 360] on input "text" at bounding box center [671, 368] width 523 height 38
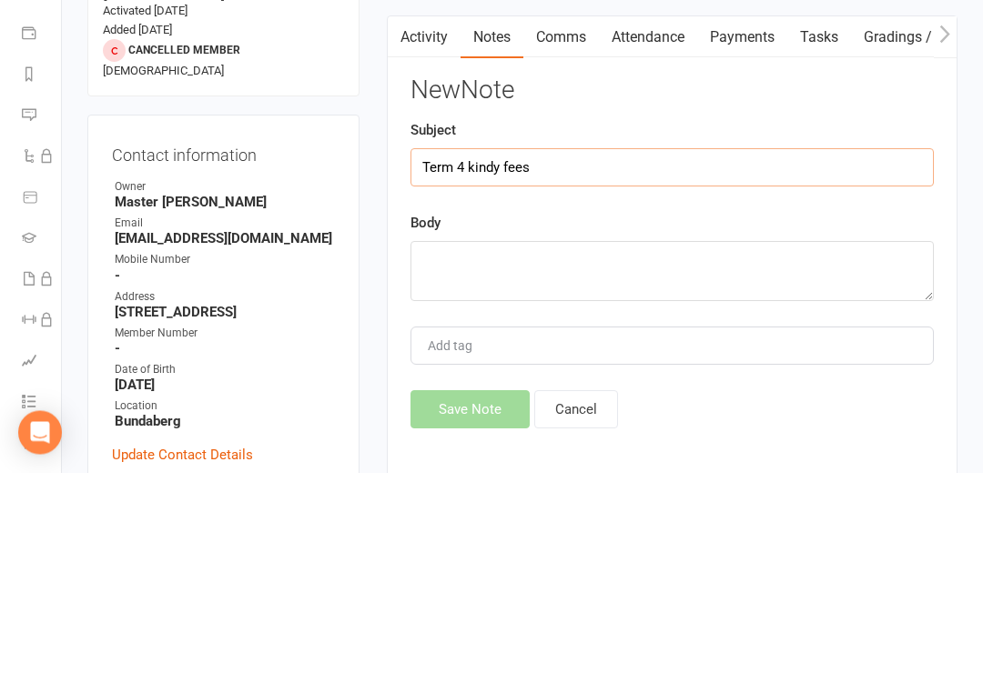
type input "Term 4 kindy fees"
click at [447, 442] on textarea at bounding box center [671, 472] width 523 height 60
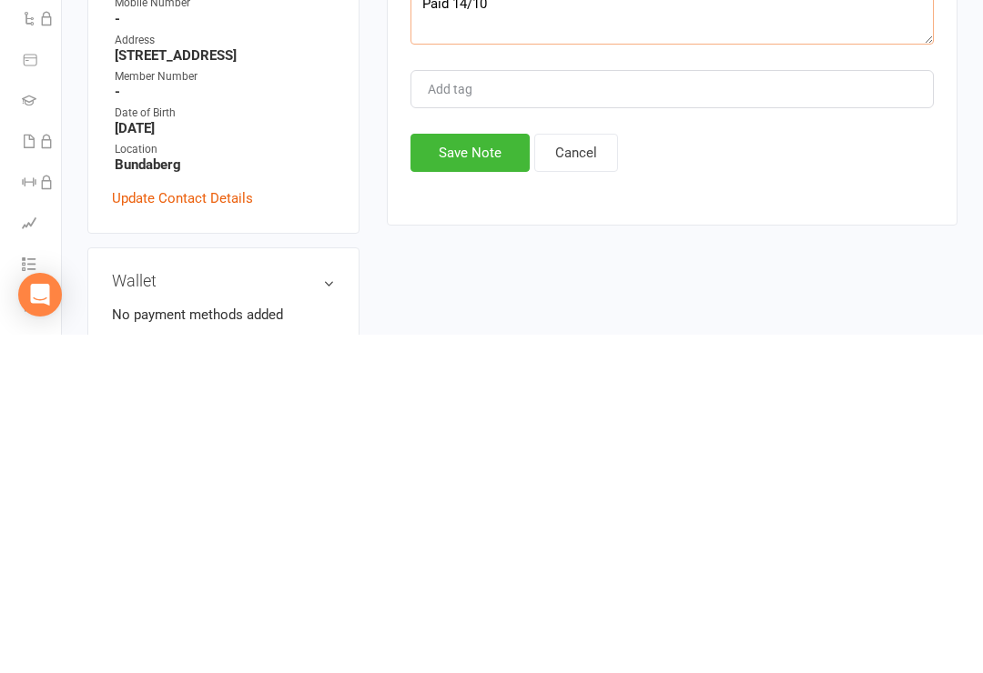
type textarea "Paid 14/10"
click at [470, 472] on button "Save Note" at bounding box center [469, 491] width 119 height 38
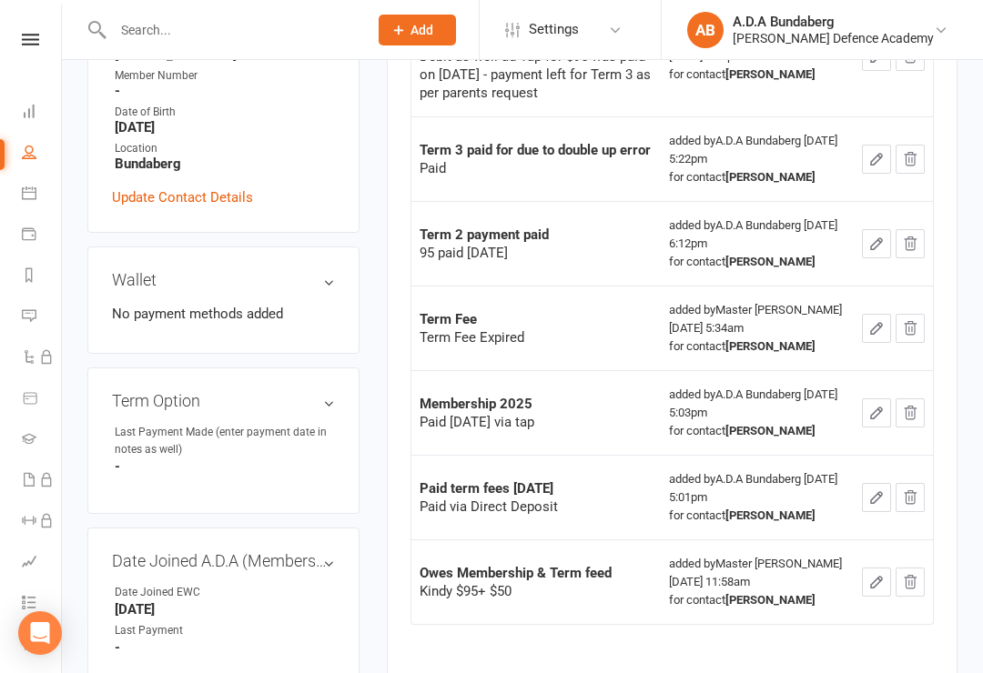
click at [26, 35] on icon at bounding box center [30, 40] width 17 height 12
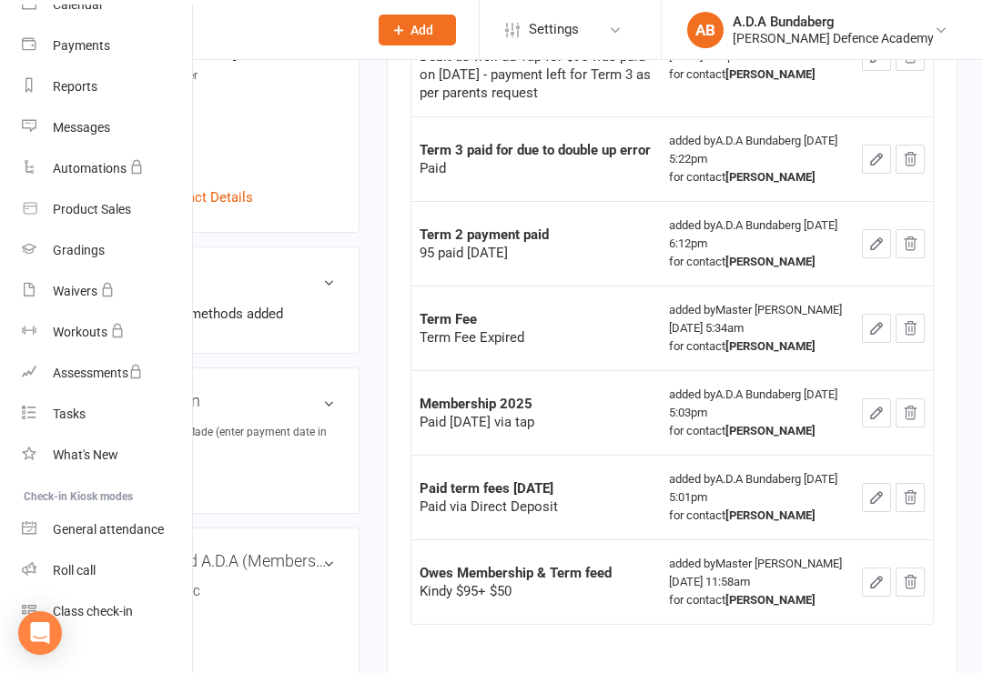
scroll to position [174, 0]
click at [117, 615] on div "Class check-in" at bounding box center [93, 612] width 80 height 15
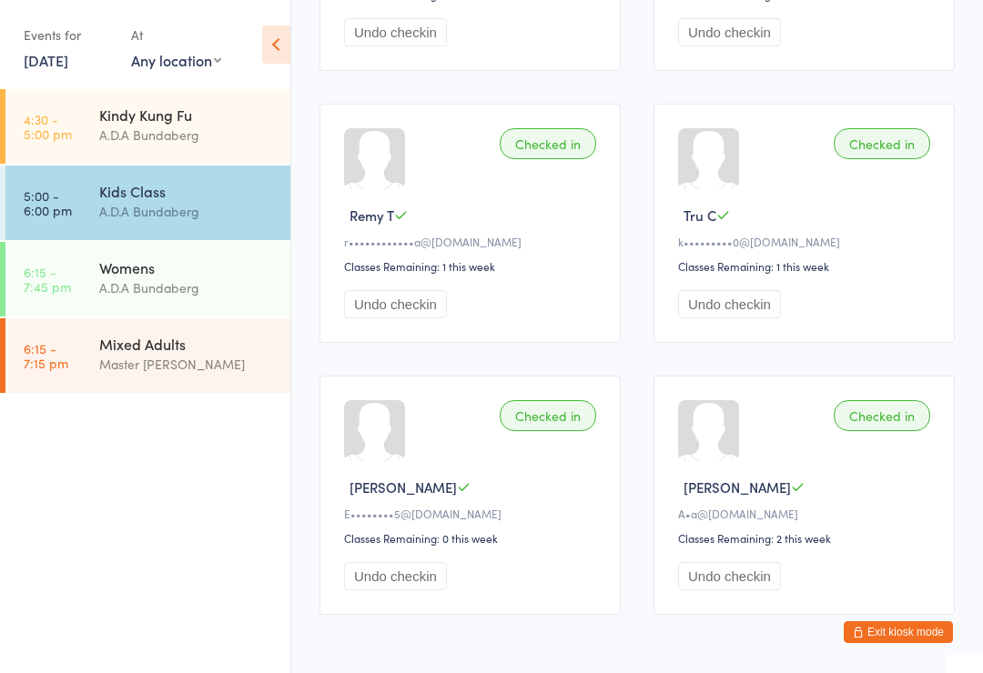
scroll to position [1099, 0]
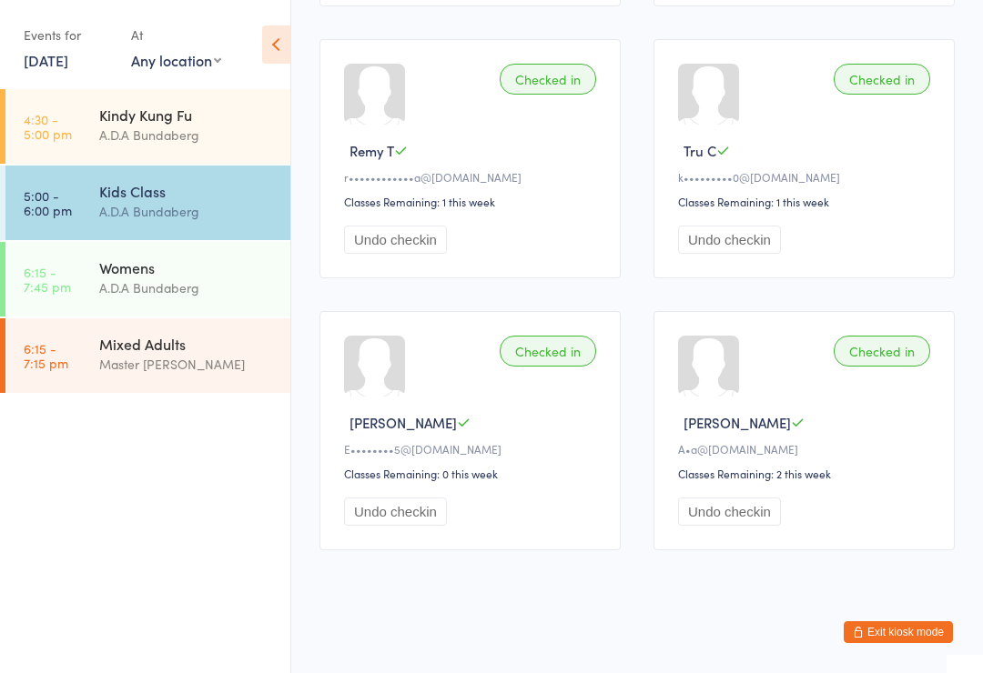
click at [408, 526] on button "Undo checkin" at bounding box center [395, 512] width 103 height 28
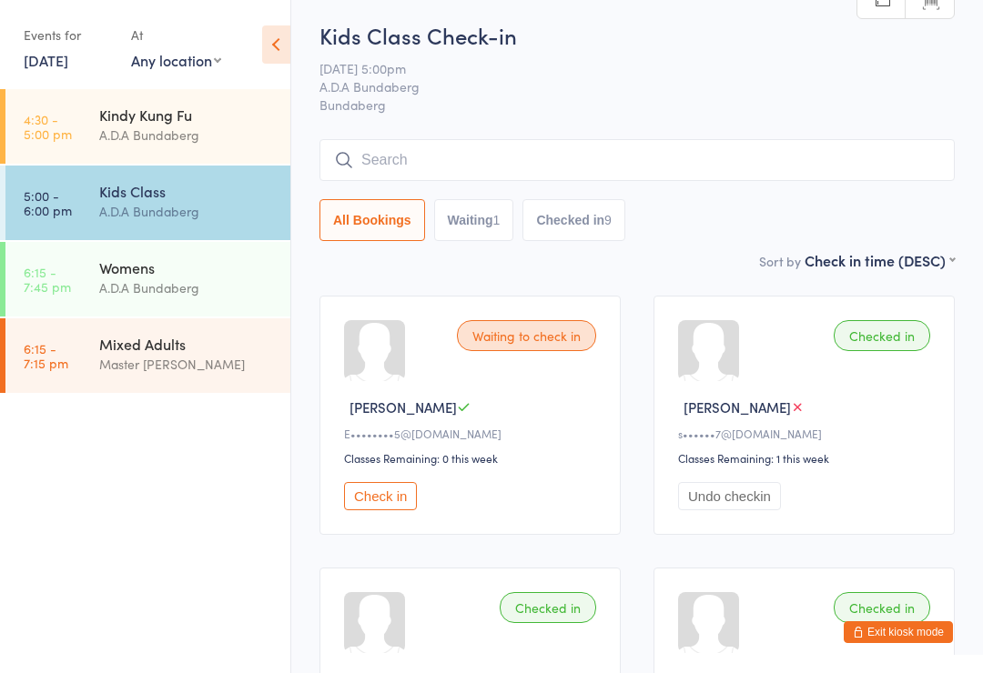
scroll to position [0, 0]
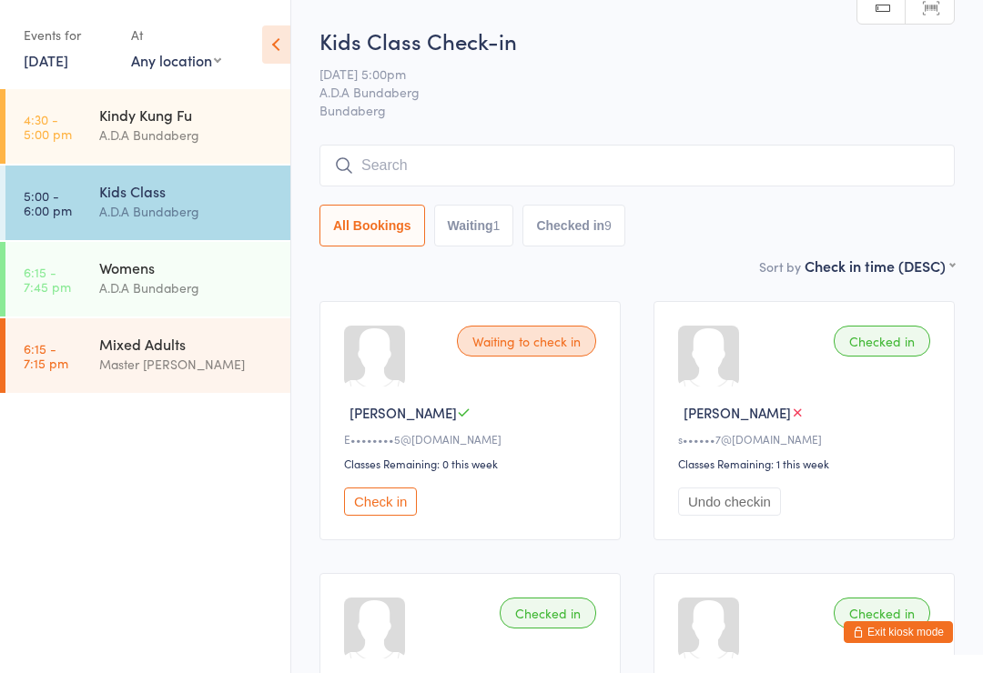
click at [432, 165] on input "search" at bounding box center [636, 166] width 635 height 42
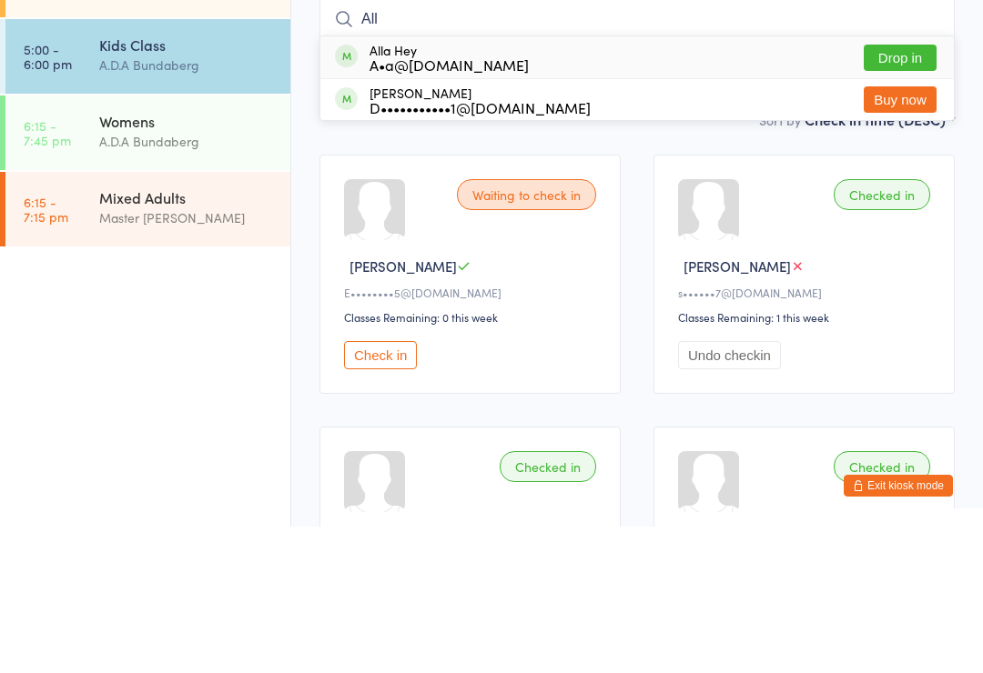
type input "All"
click at [899, 191] on button "Drop in" at bounding box center [900, 204] width 73 height 26
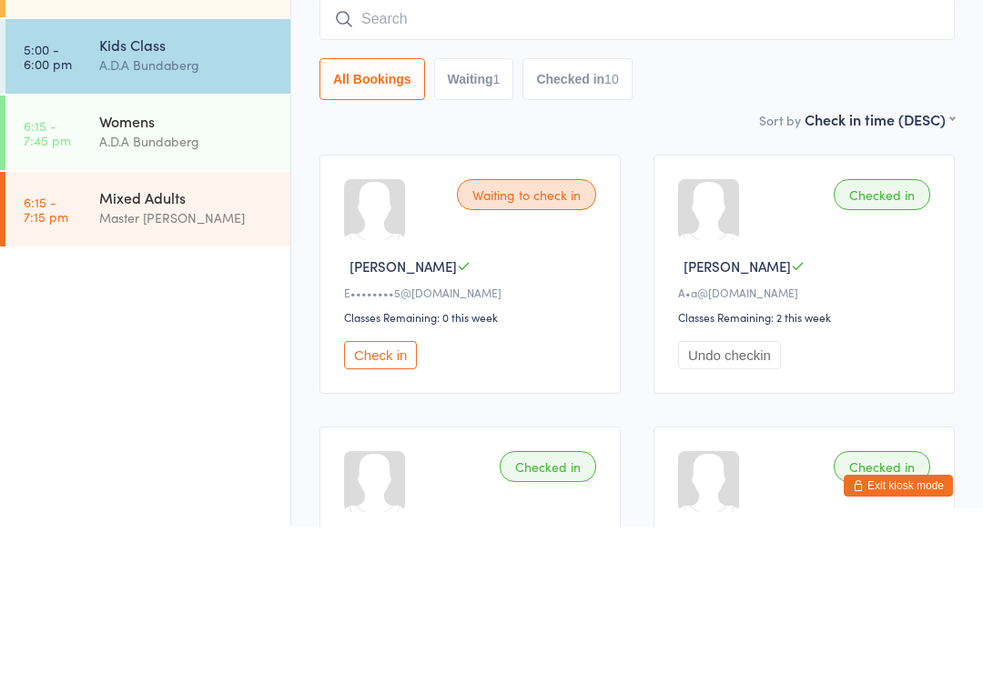
click at [532, 145] on input "search" at bounding box center [636, 166] width 635 height 42
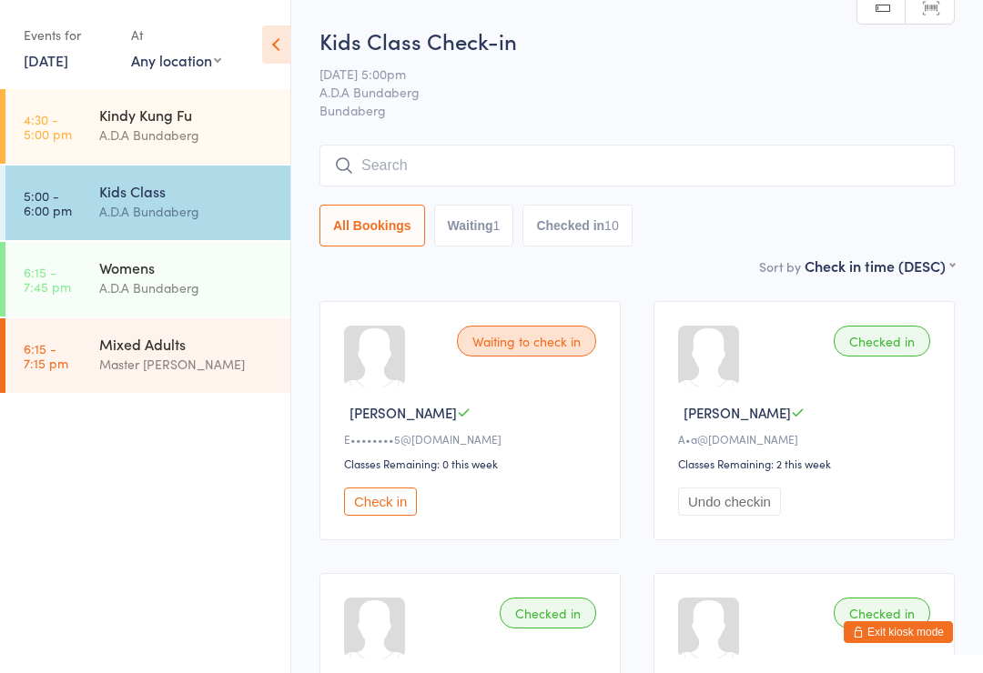
click at [158, 124] on div "Kindy Kung Fu" at bounding box center [187, 115] width 176 height 20
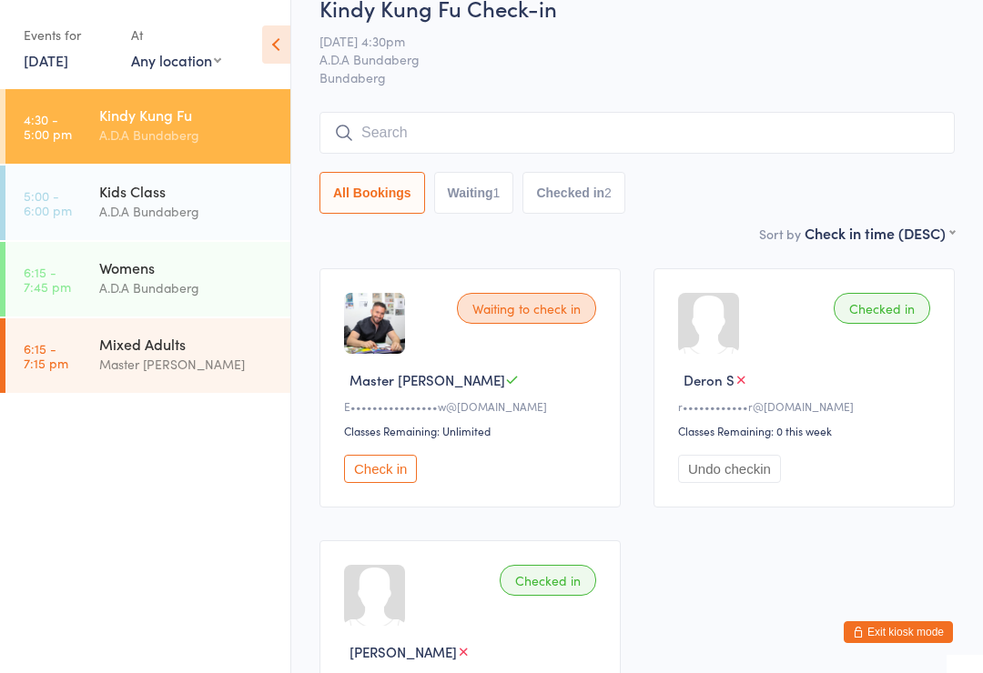
scroll to position [32, 0]
click at [402, 128] on input "search" at bounding box center [636, 134] width 635 height 42
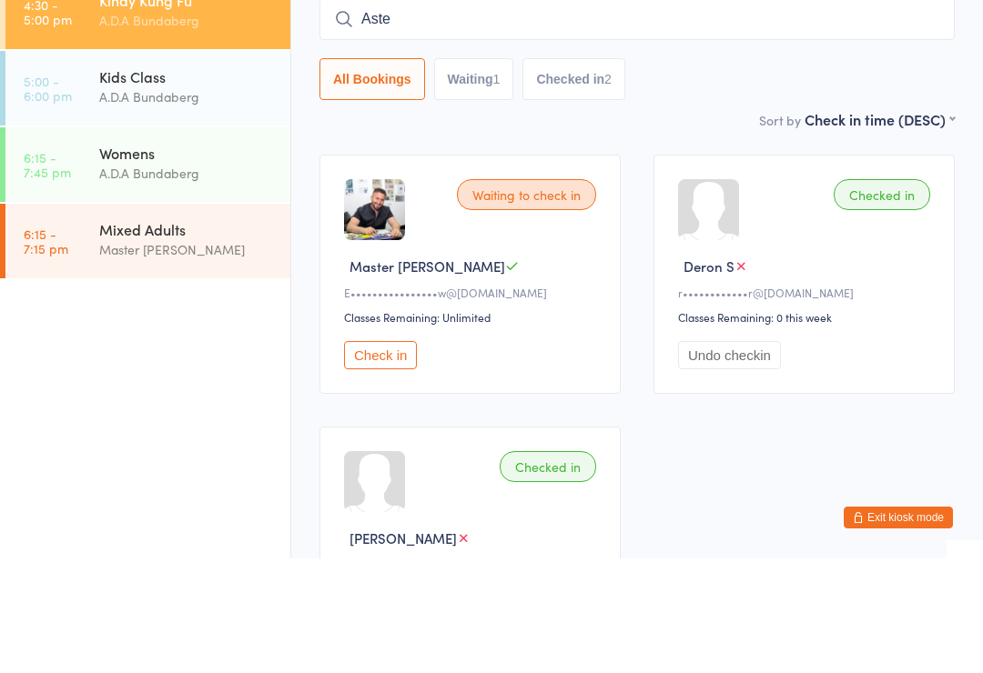
type input "Aster"
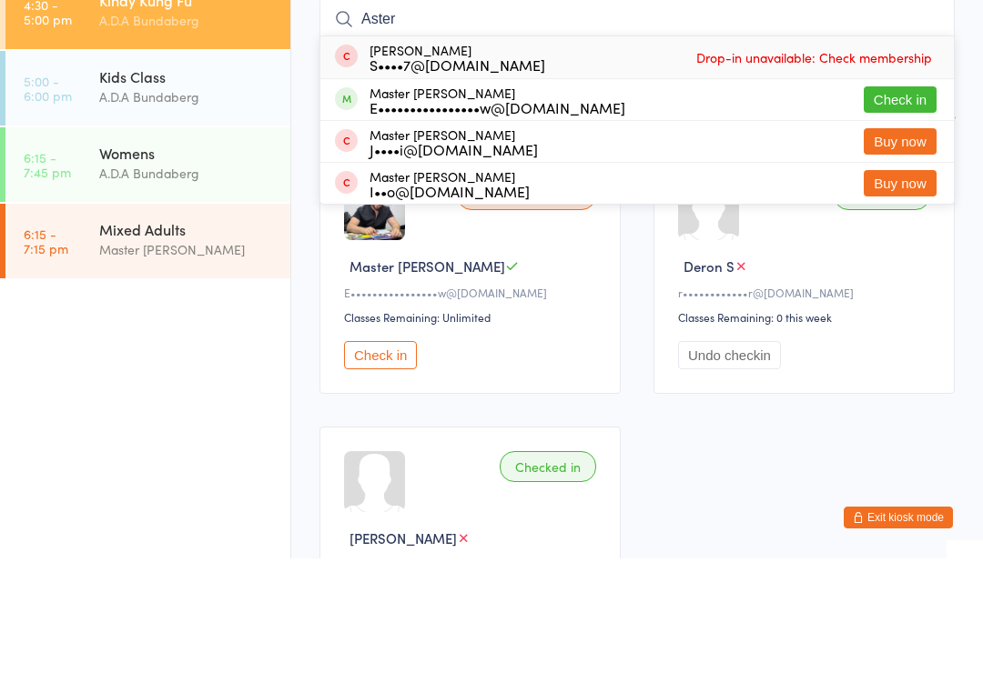
scroll to position [147, 0]
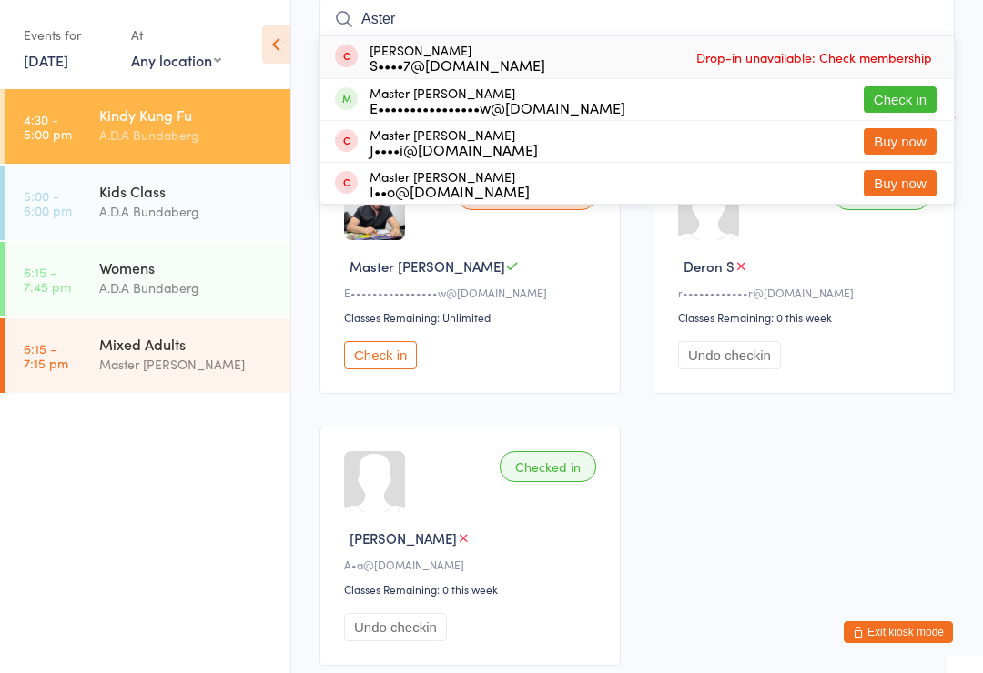
click at [148, 360] on div "Master [PERSON_NAME]" at bounding box center [187, 364] width 176 height 21
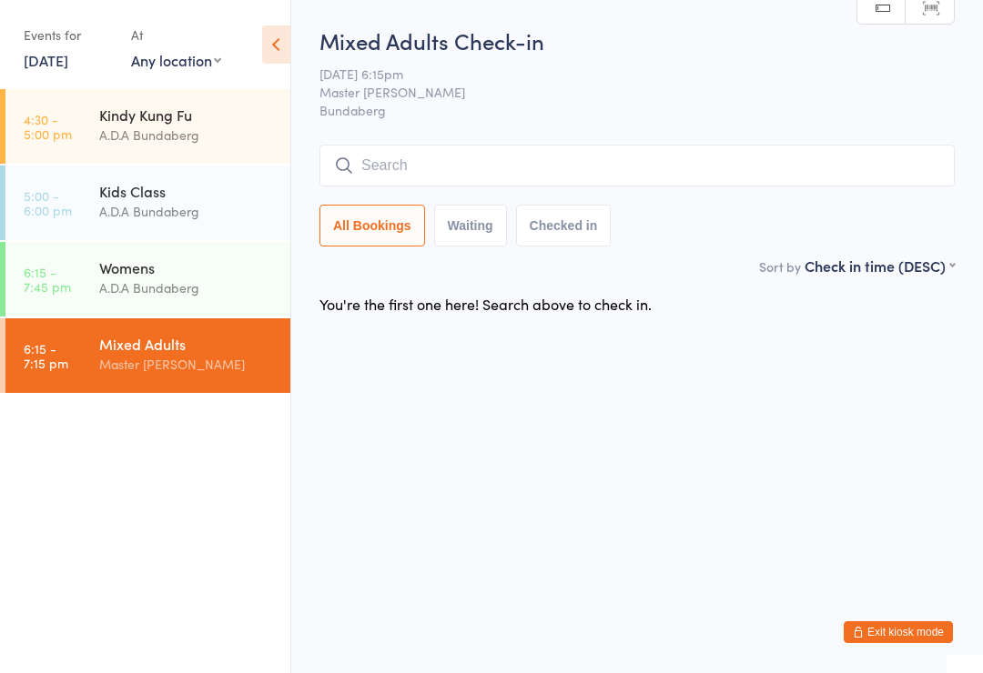
click at [443, 281] on main "Mixed Adults Check-in 14 Oct 6:15pm Master Robert Ardito Bundaberg Manual searc…" at bounding box center [636, 174] width 635 height 298
click at [897, 636] on button "Exit kiosk mode" at bounding box center [898, 633] width 109 height 22
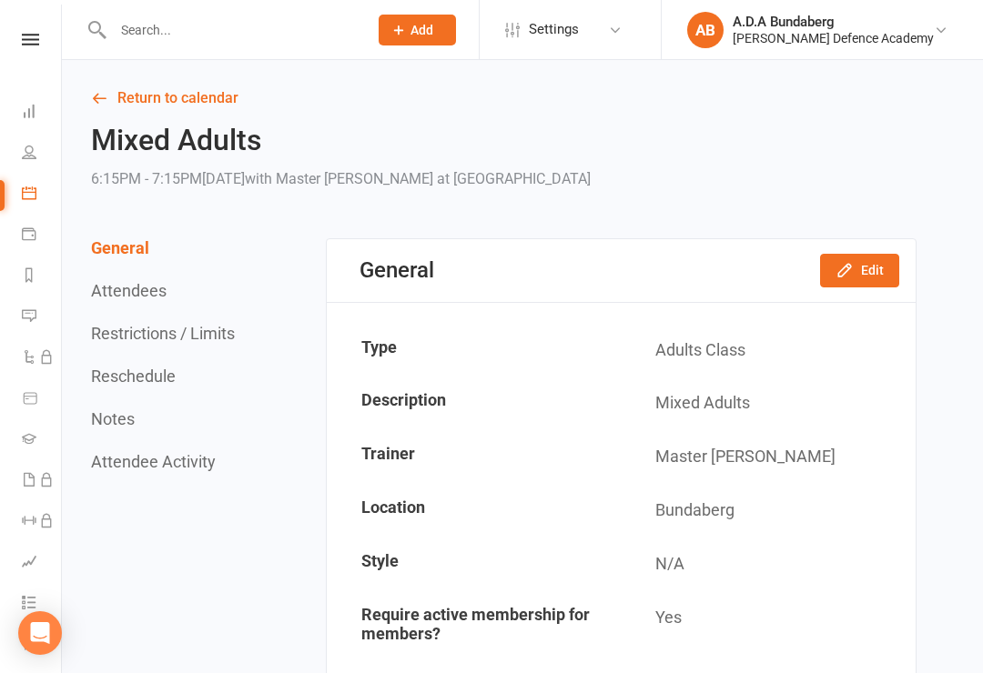
click at [202, 38] on input "text" at bounding box center [231, 29] width 248 height 25
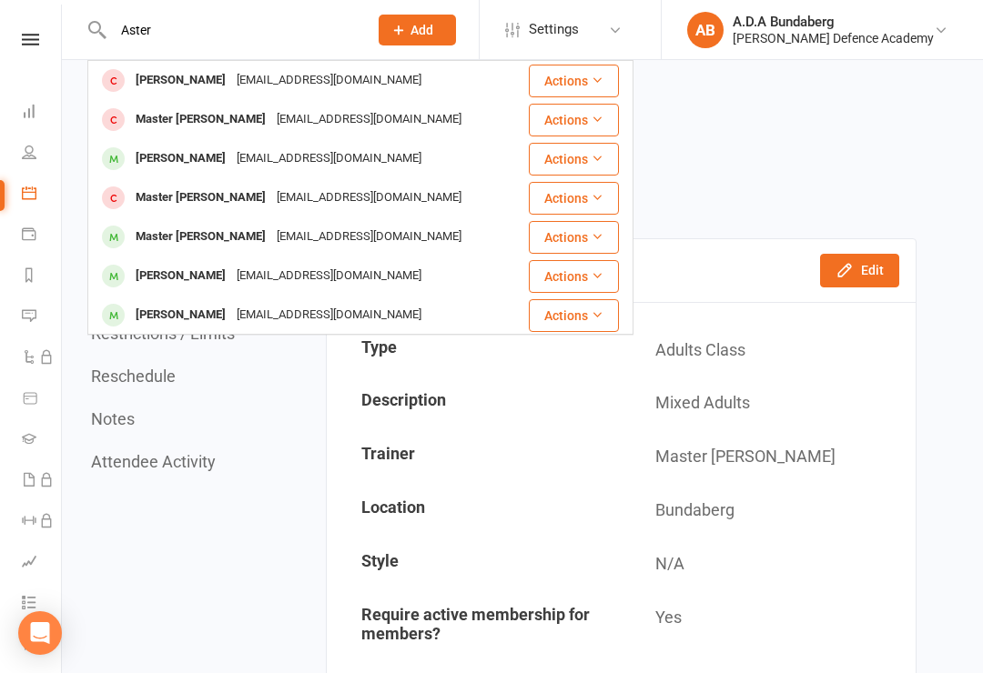
type input "Aster"
click at [193, 82] on div "[PERSON_NAME]" at bounding box center [180, 80] width 101 height 26
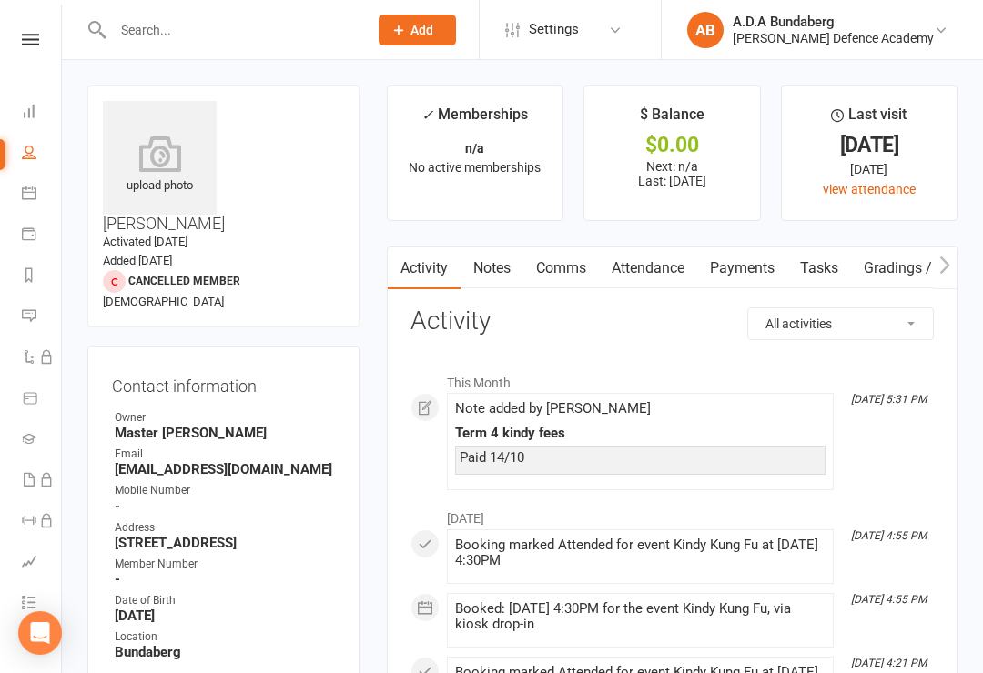
click at [492, 268] on link "Notes" at bounding box center [492, 269] width 63 height 42
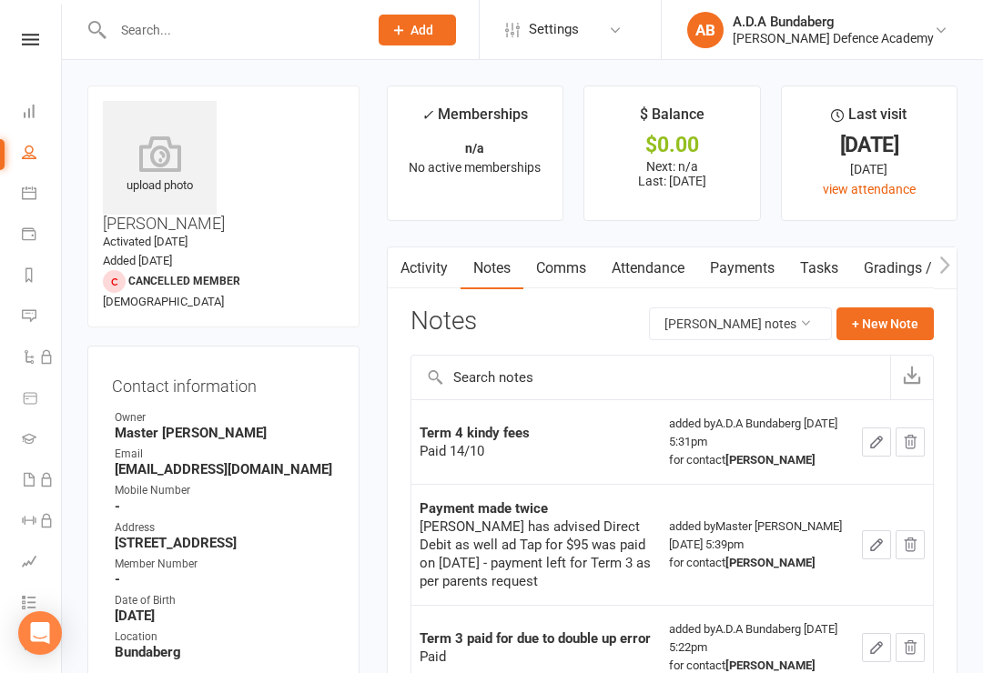
click at [873, 444] on icon "button" at bounding box center [876, 442] width 16 height 16
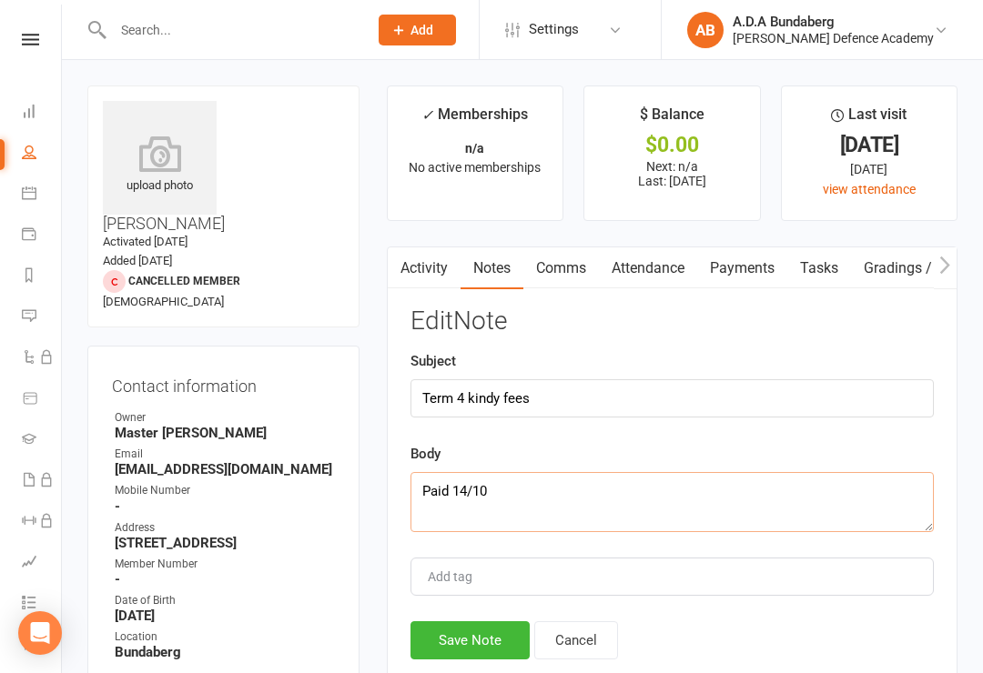
click at [512, 488] on textarea "Paid 14/10" at bounding box center [671, 502] width 523 height 60
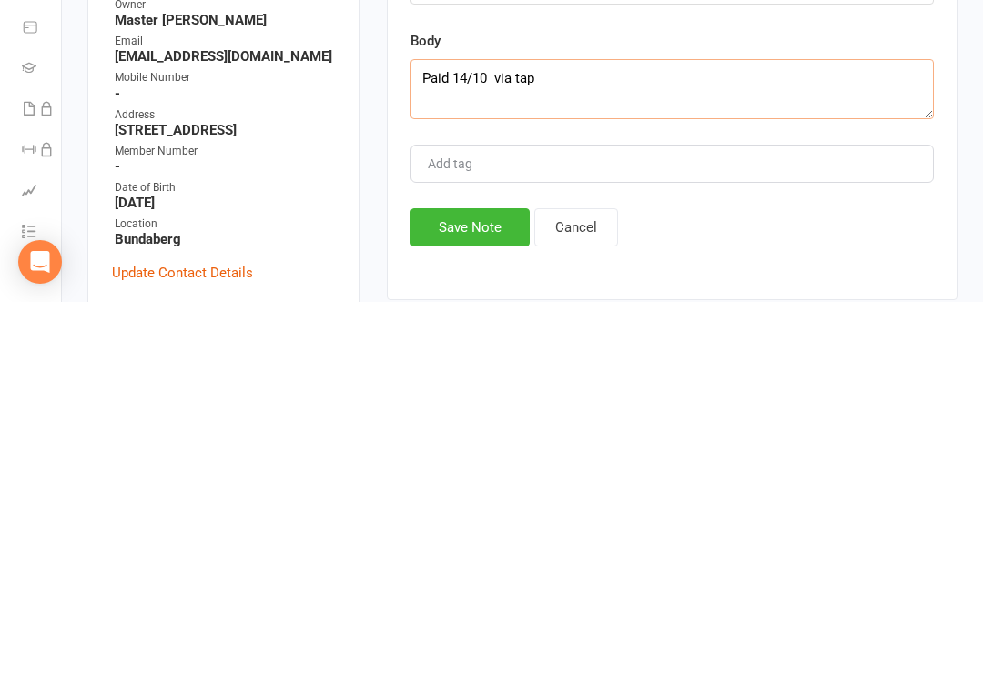
type textarea "Paid 14/10 via tap"
click at [471, 580] on button "Save Note" at bounding box center [469, 599] width 119 height 38
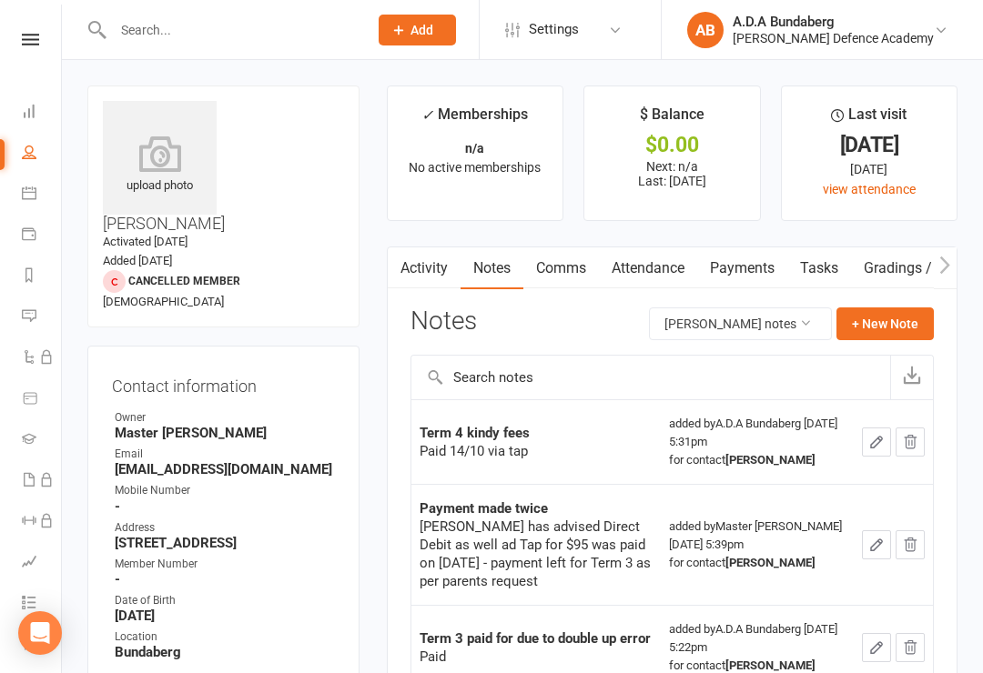
click at [32, 30] on nav "Clubworx Dashboard People Calendar Payments Reports Messages Automations Produc…" at bounding box center [31, 341] width 62 height 673
click at [34, 43] on icon at bounding box center [30, 40] width 17 height 12
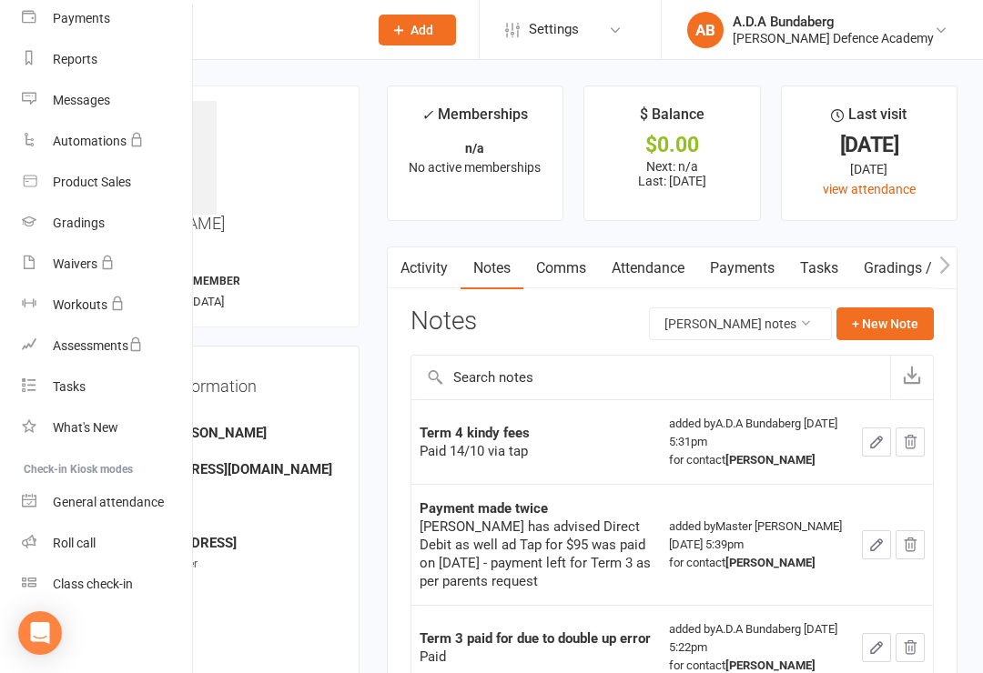
scroll to position [202, 0]
click at [116, 591] on div "Class check-in" at bounding box center [93, 584] width 80 height 15
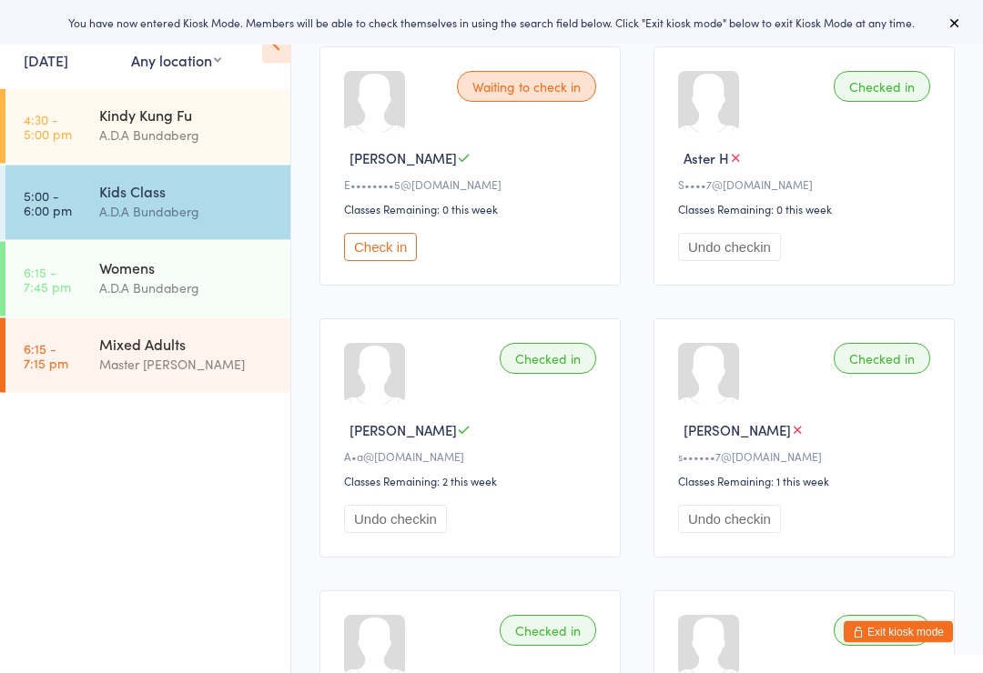
scroll to position [231, 0]
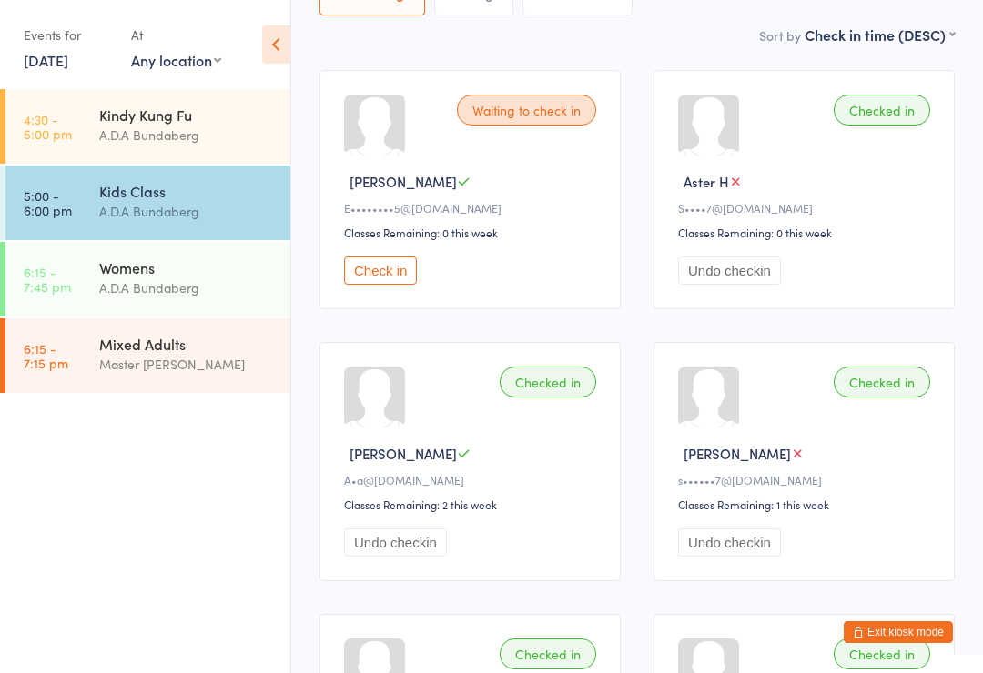
click at [189, 130] on div "A.D.A Bundaberg" at bounding box center [187, 135] width 176 height 21
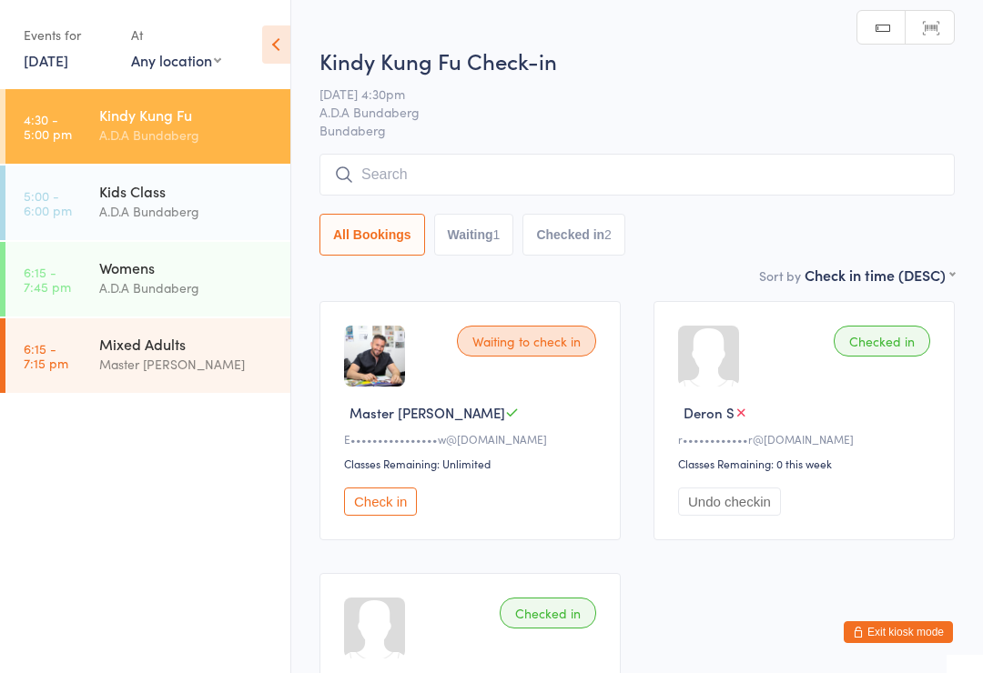
click at [426, 177] on input "search" at bounding box center [636, 175] width 635 height 42
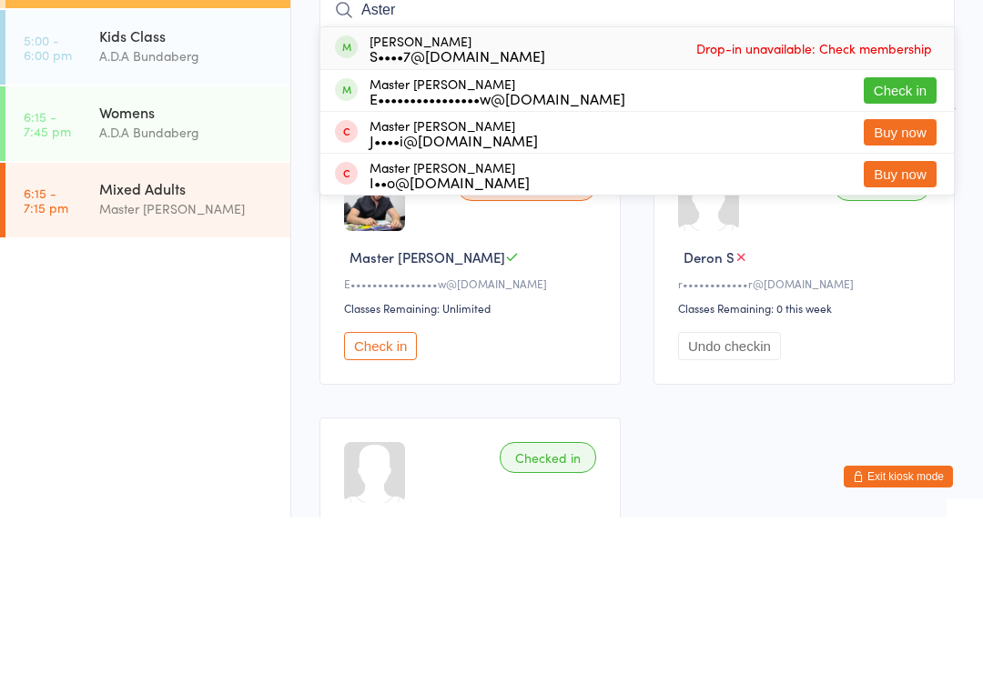
type input "Aster"
click at [805, 190] on span "Drop-in unavailable: Check membership" at bounding box center [814, 203] width 245 height 27
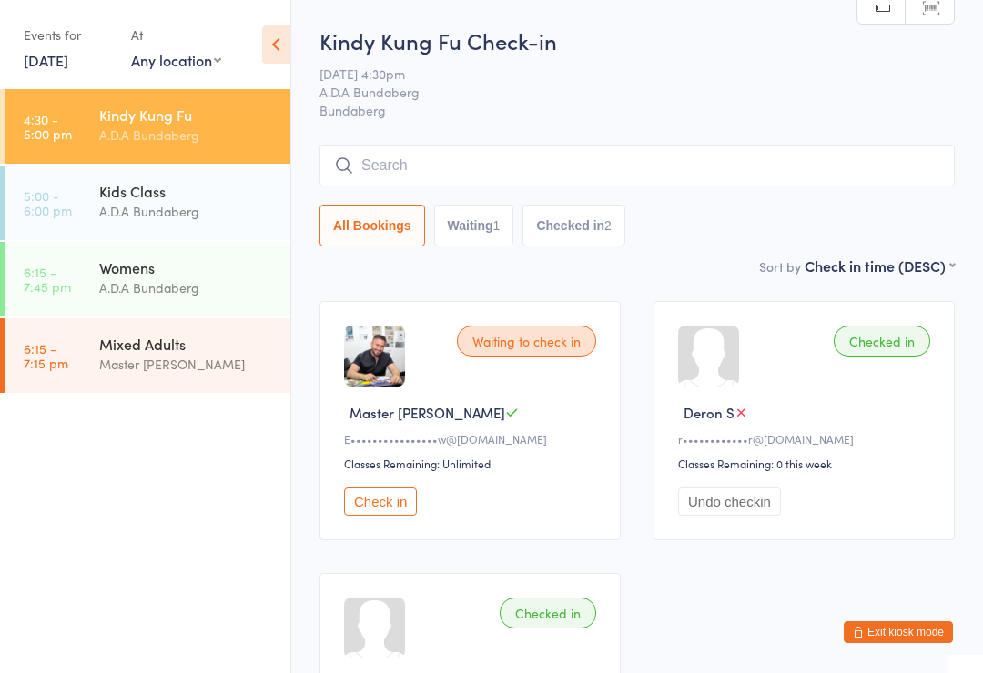
click at [398, 167] on input "search" at bounding box center [636, 166] width 635 height 42
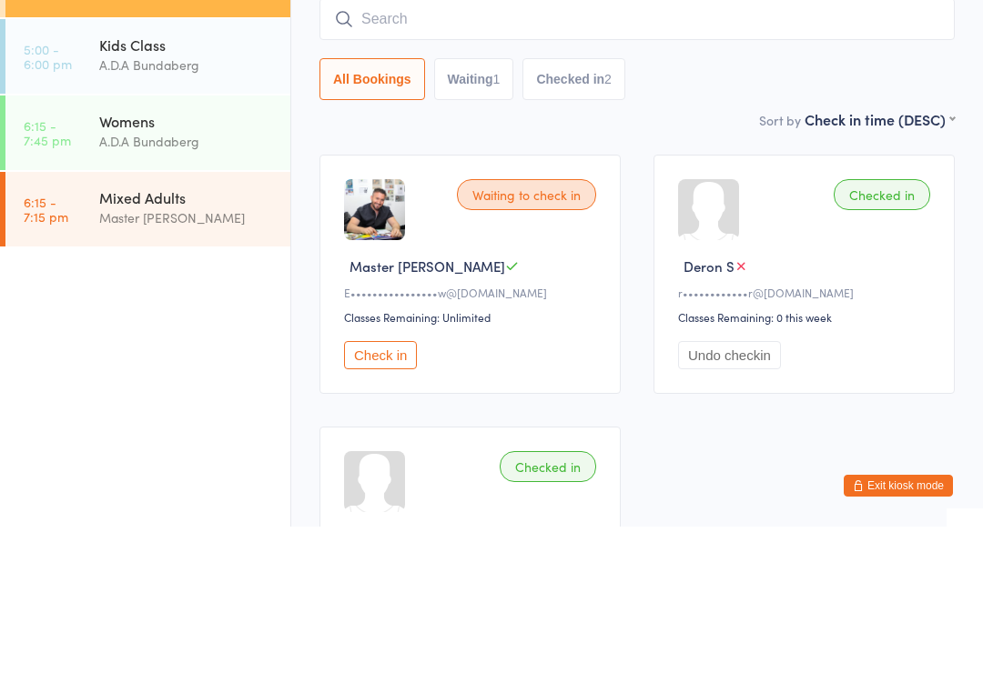
click at [187, 354] on div "Master [PERSON_NAME]" at bounding box center [187, 364] width 176 height 21
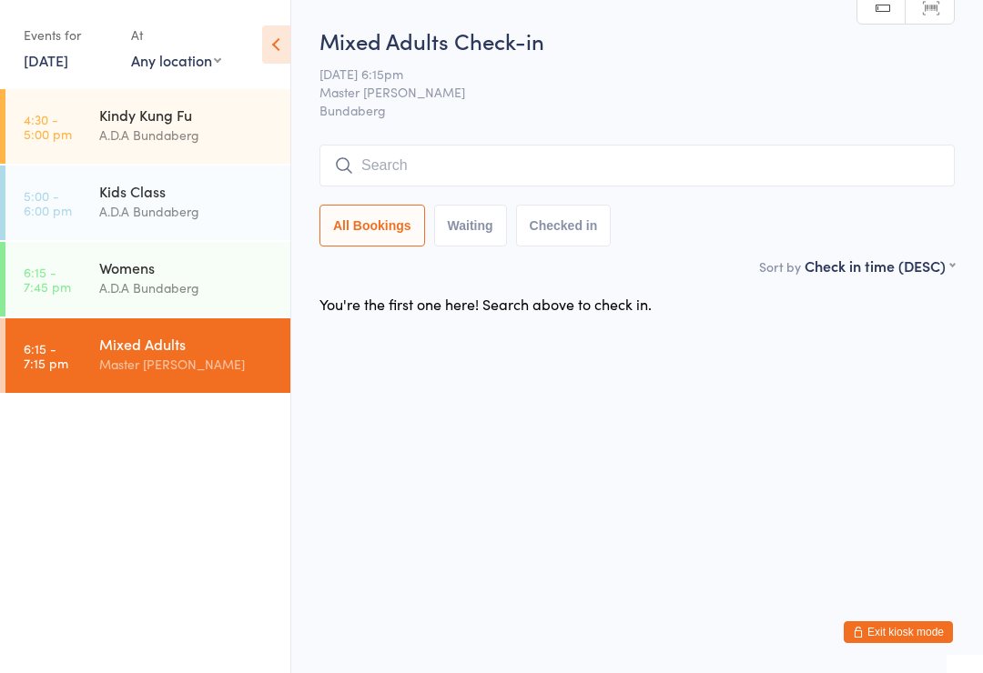
click at [849, 653] on html "You have now entered Kiosk Mode. Members will be able to check themselves in us…" at bounding box center [491, 336] width 983 height 673
click at [177, 201] on div "Kids Class" at bounding box center [187, 191] width 176 height 20
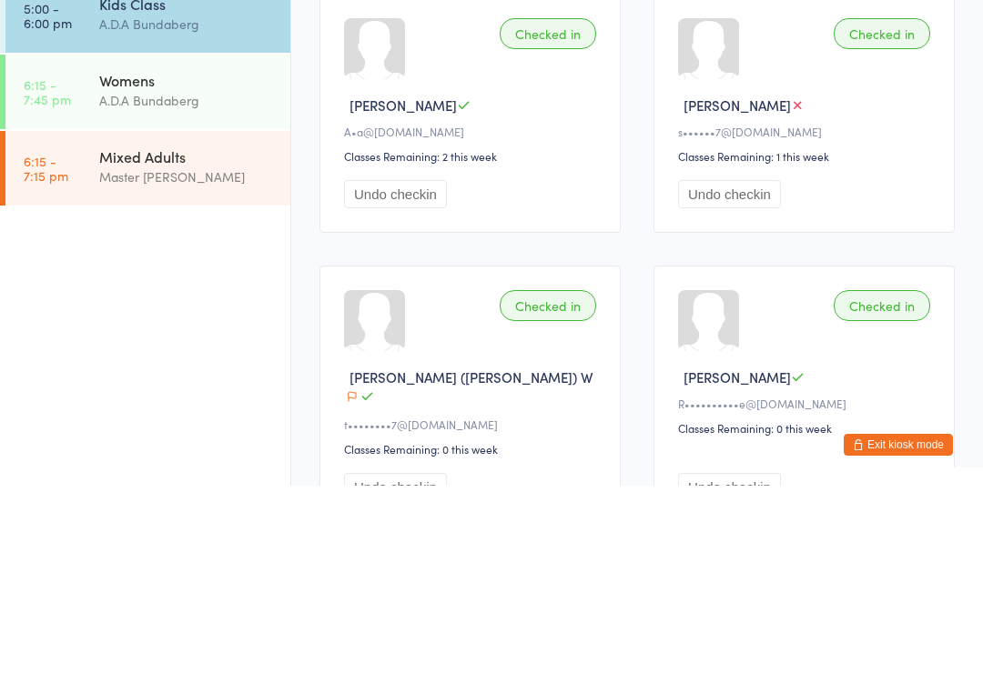
scroll to position [390, 0]
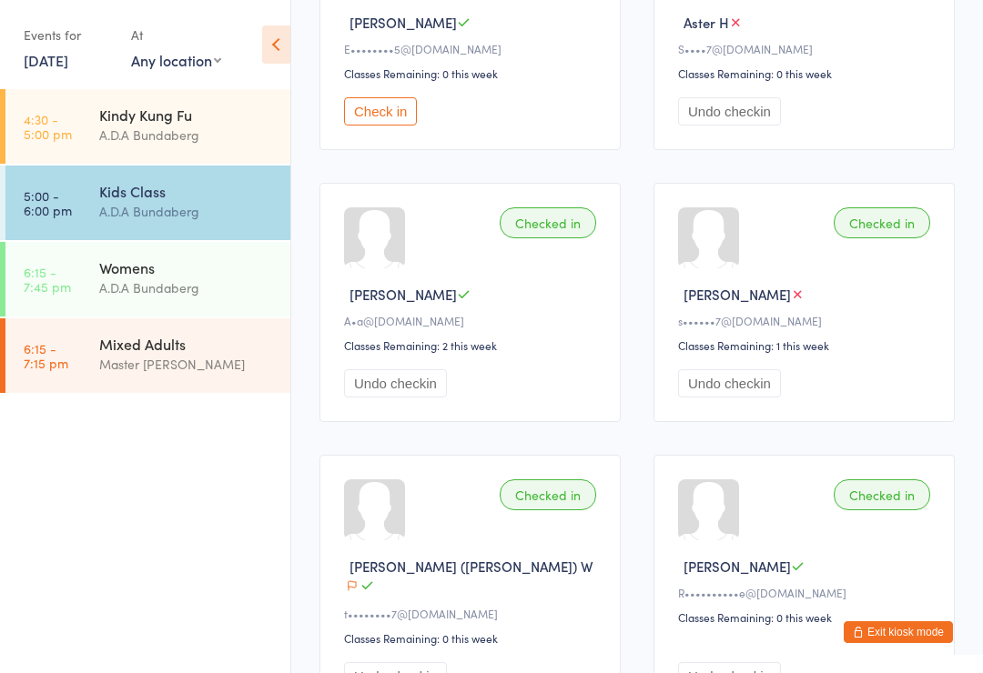
click at [57, 264] on link "6:15 - 7:45 pm Womens A.D.A Bundaberg" at bounding box center [147, 279] width 285 height 75
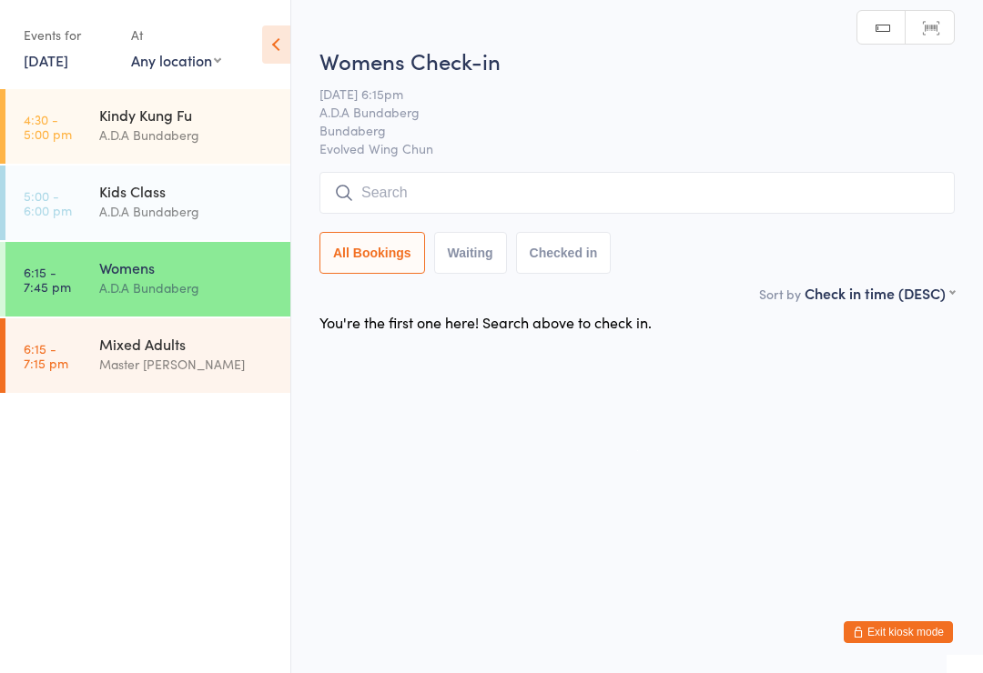
click at [886, 627] on button "Exit kiosk mode" at bounding box center [898, 633] width 109 height 22
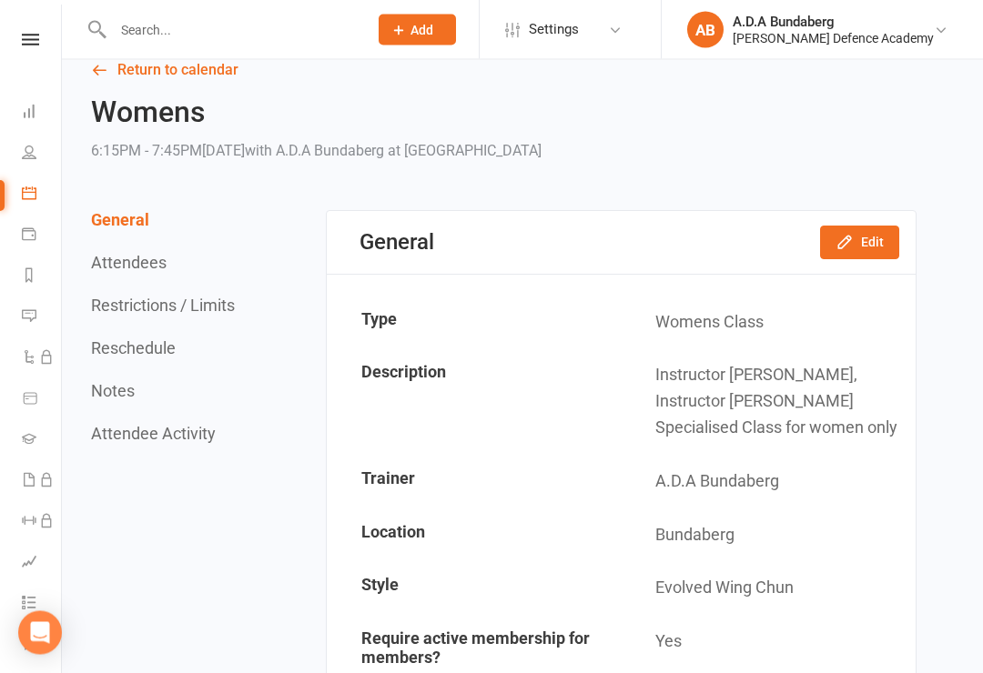
click at [867, 231] on button "Edit" at bounding box center [859, 243] width 79 height 33
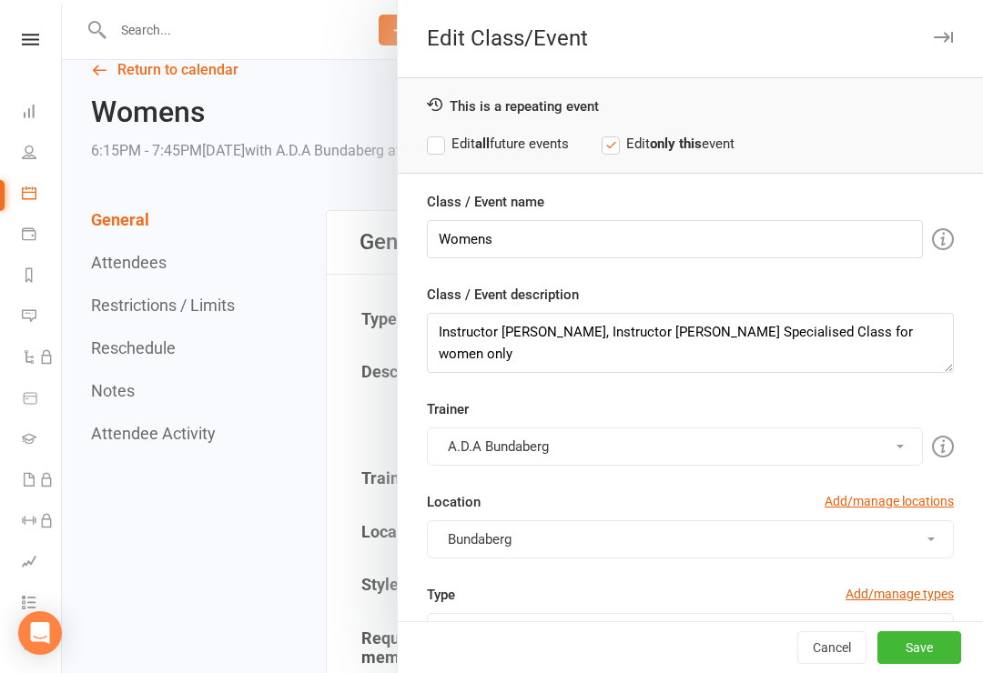
click at [278, 572] on div at bounding box center [522, 336] width 921 height 673
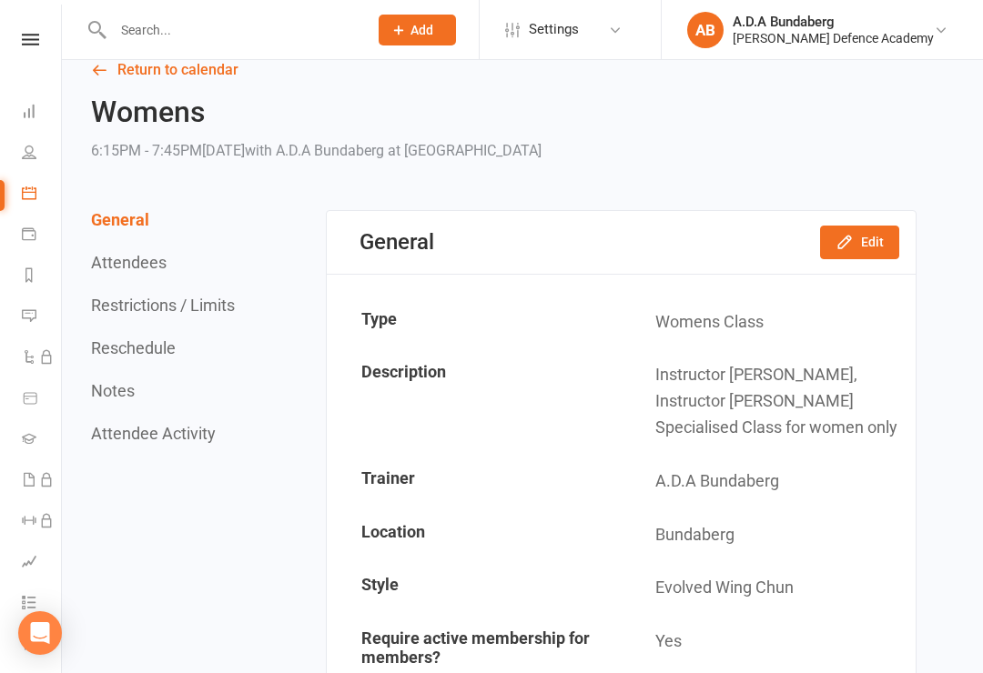
click at [32, 39] on icon at bounding box center [30, 40] width 17 height 12
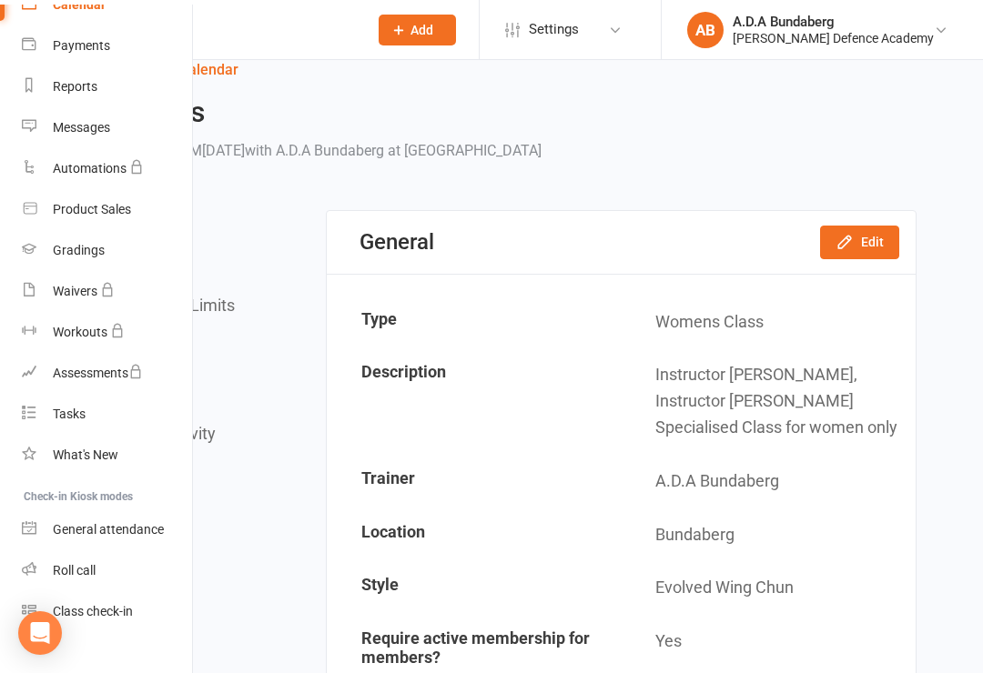
scroll to position [174, 0]
click at [125, 605] on div "Class check-in" at bounding box center [93, 612] width 80 height 15
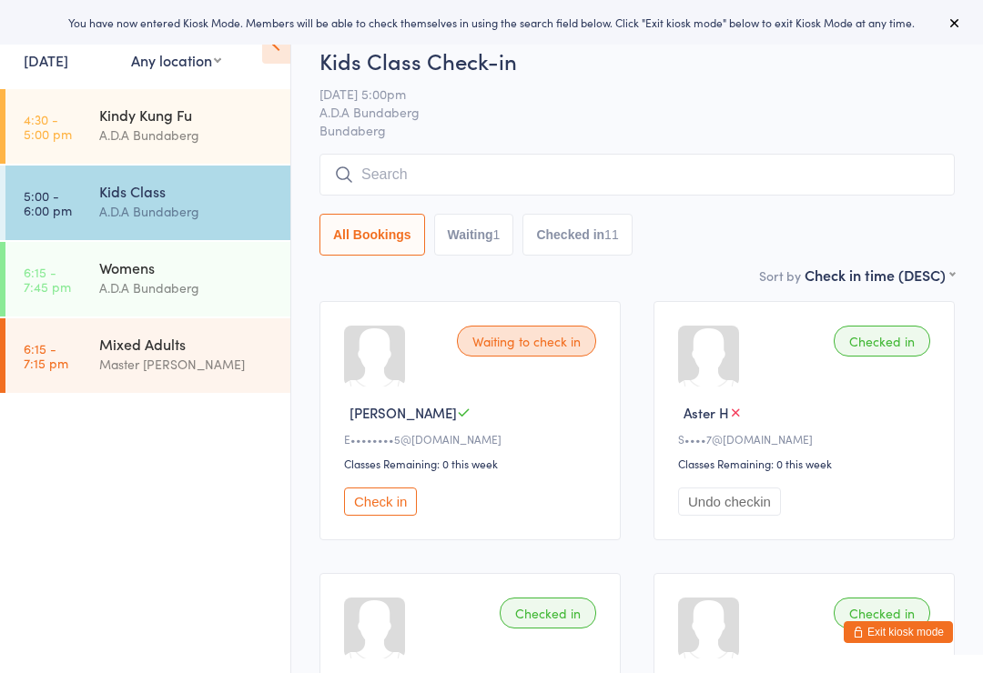
click at [197, 339] on div "Mixed Adults" at bounding box center [187, 344] width 176 height 20
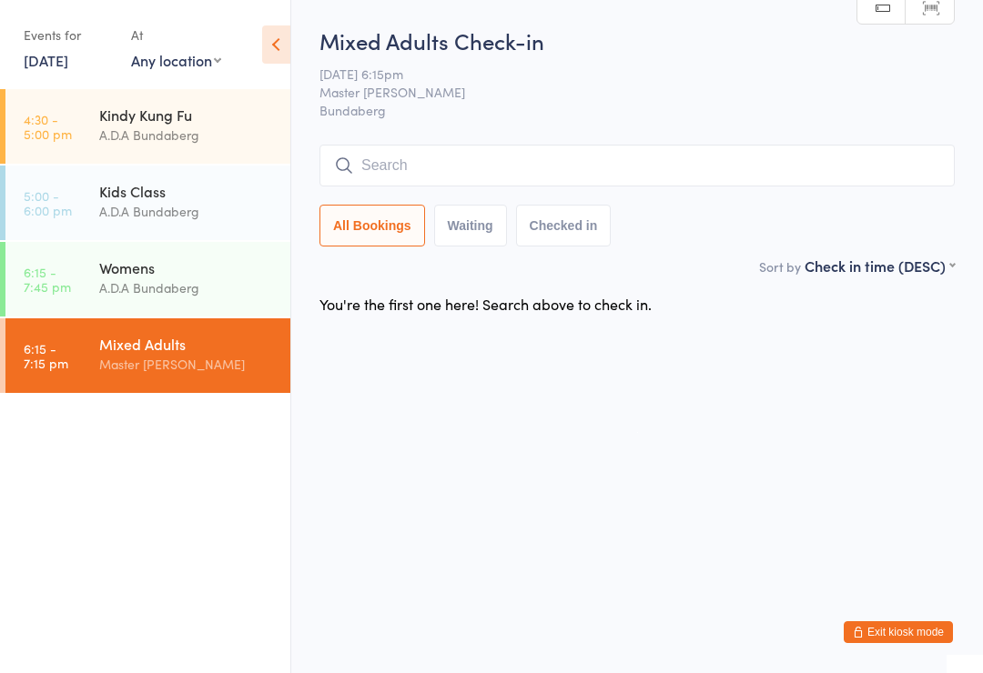
click at [167, 200] on div "Kids Class" at bounding box center [187, 191] width 176 height 20
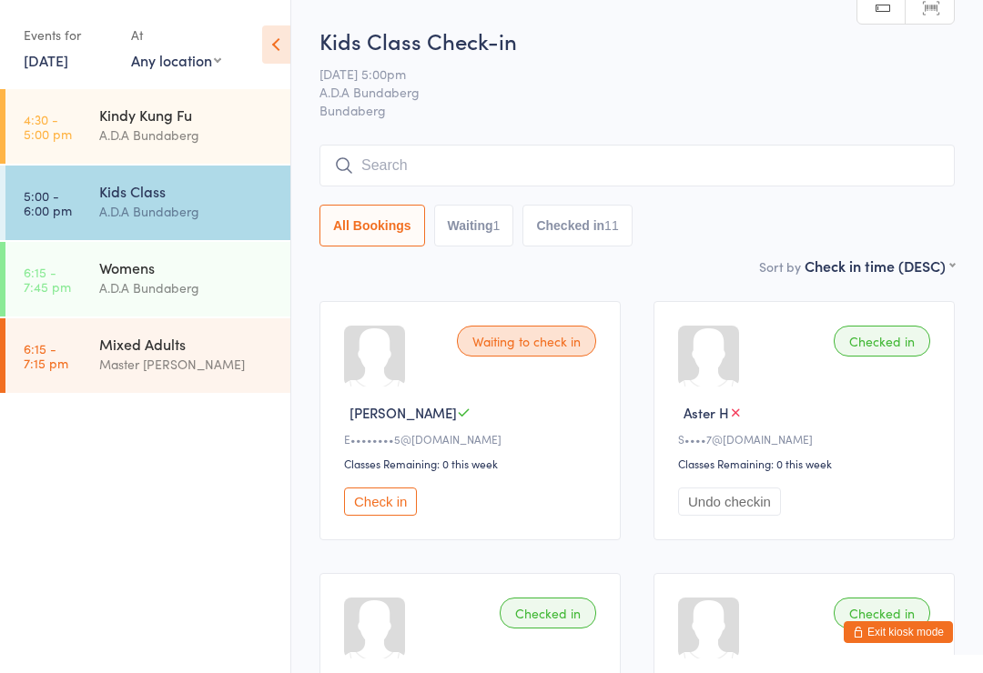
click at [390, 157] on input "search" at bounding box center [636, 166] width 635 height 42
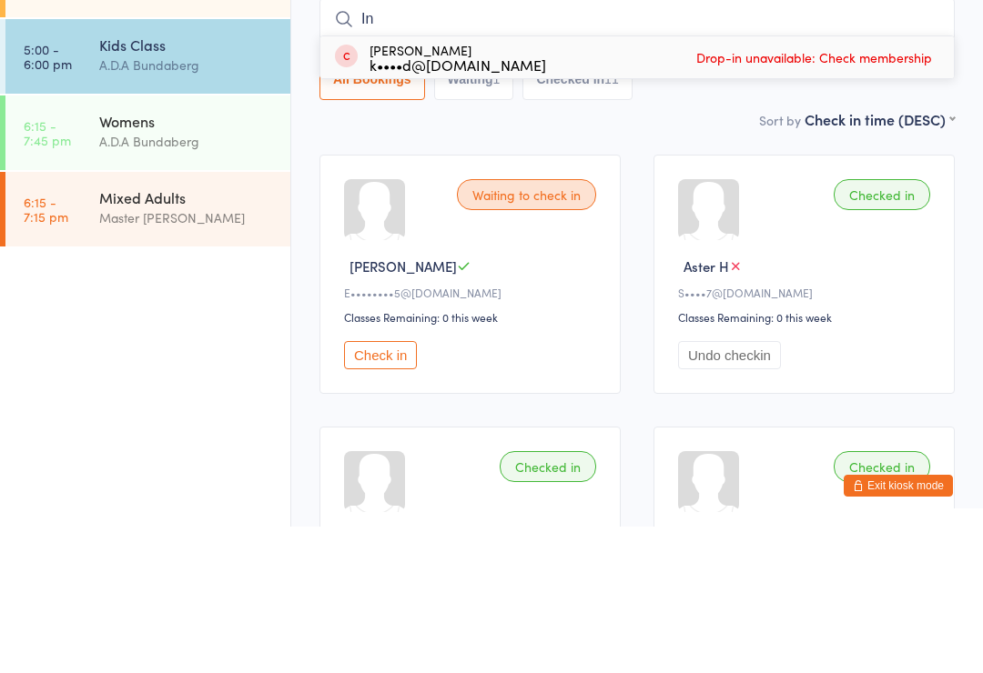
type input "I"
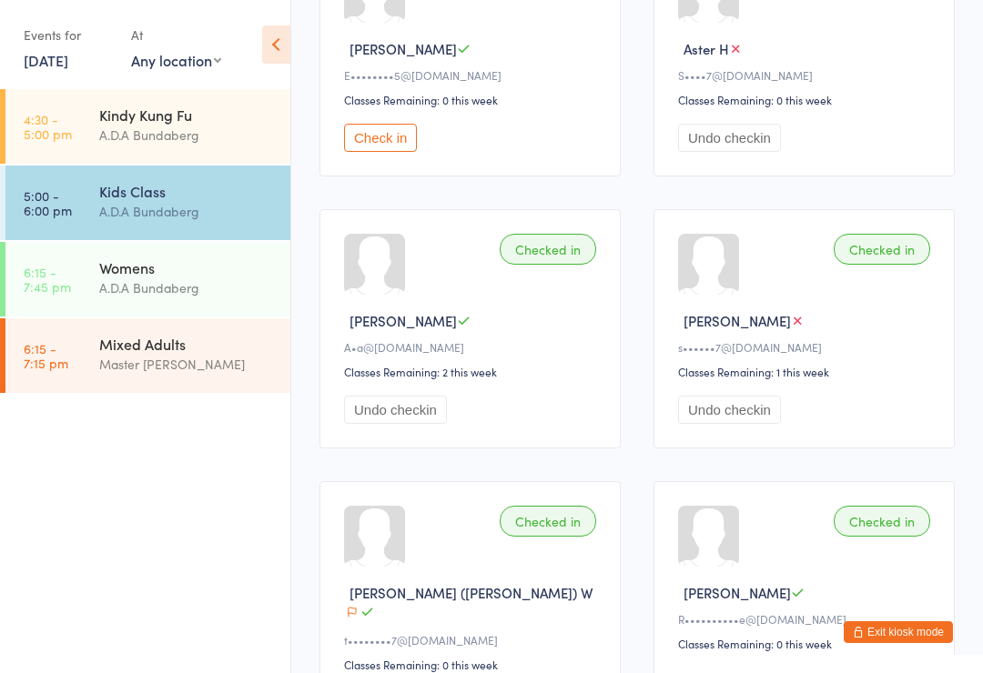
scroll to position [359, 0]
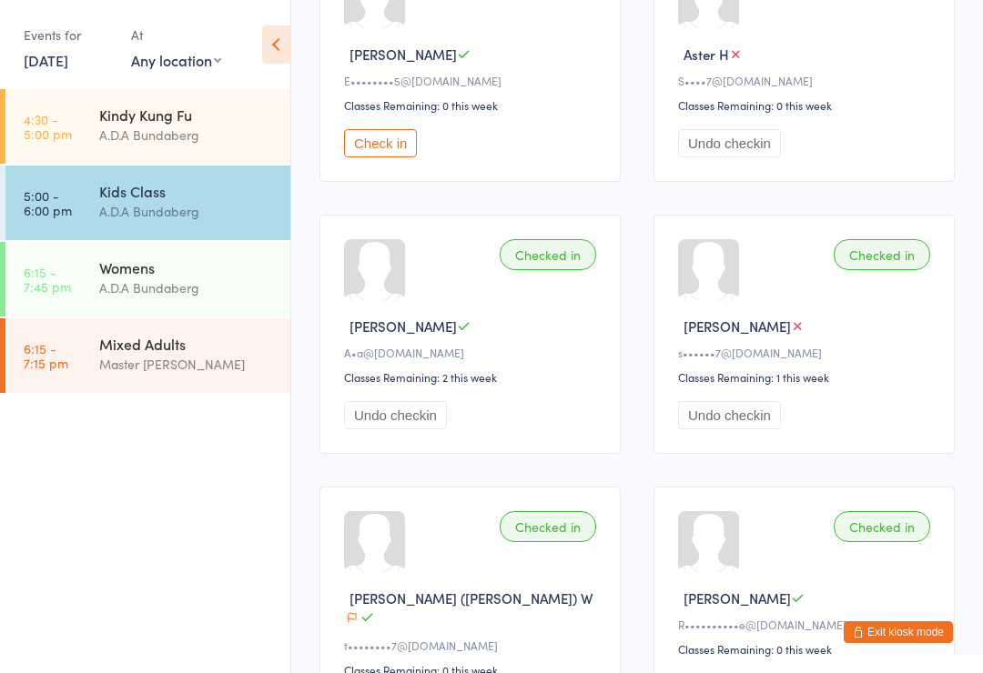
click at [218, 349] on div "Mixed Adults" at bounding box center [187, 344] width 176 height 20
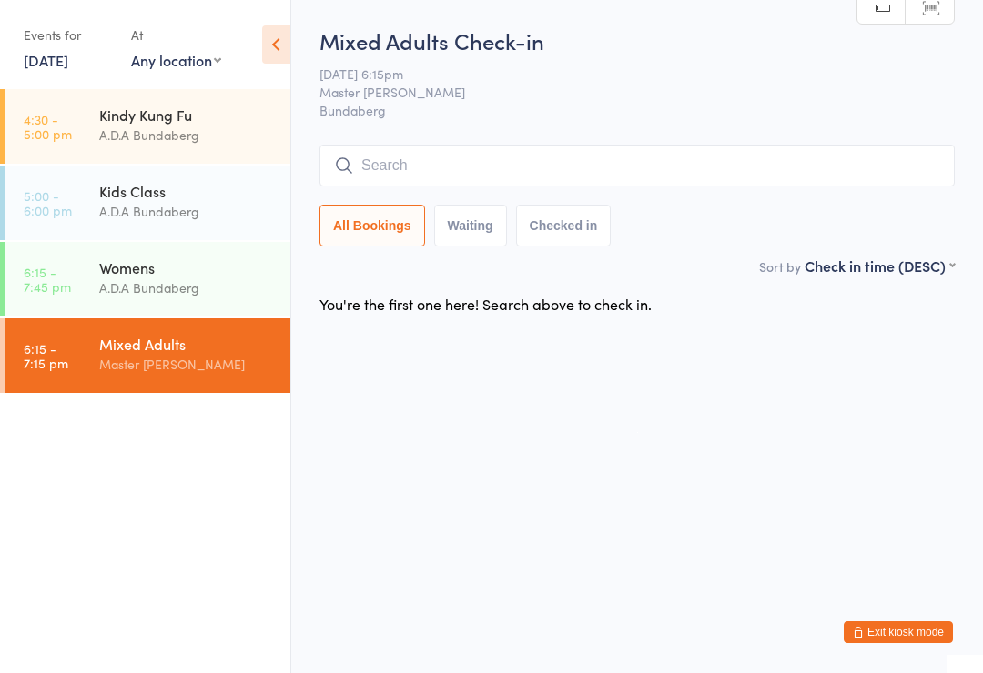
click at [435, 151] on input "search" at bounding box center [636, 166] width 635 height 42
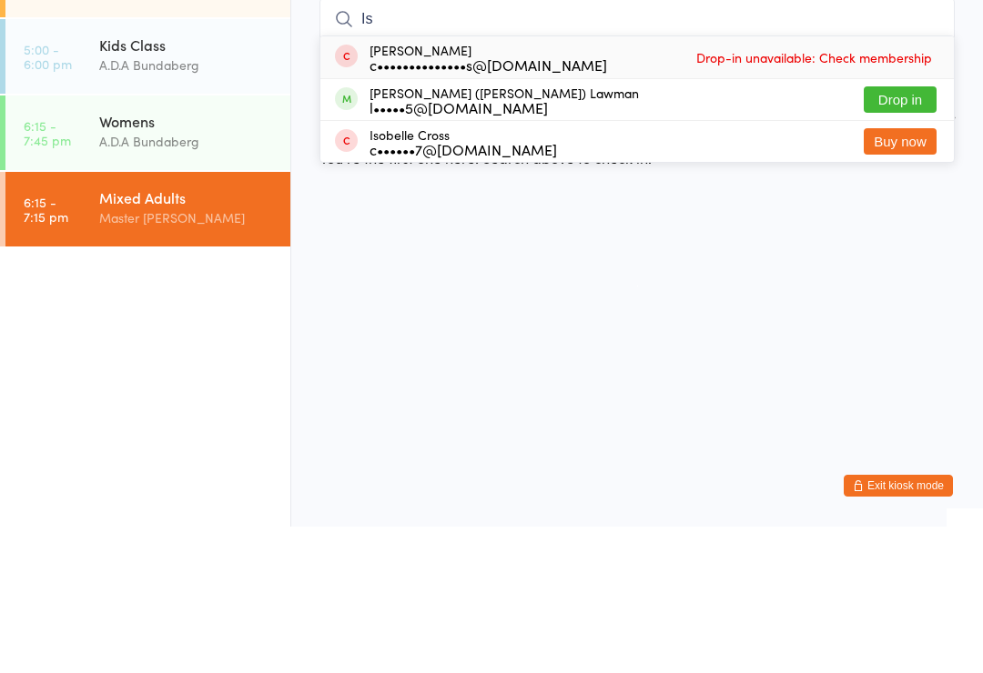
type input "I"
